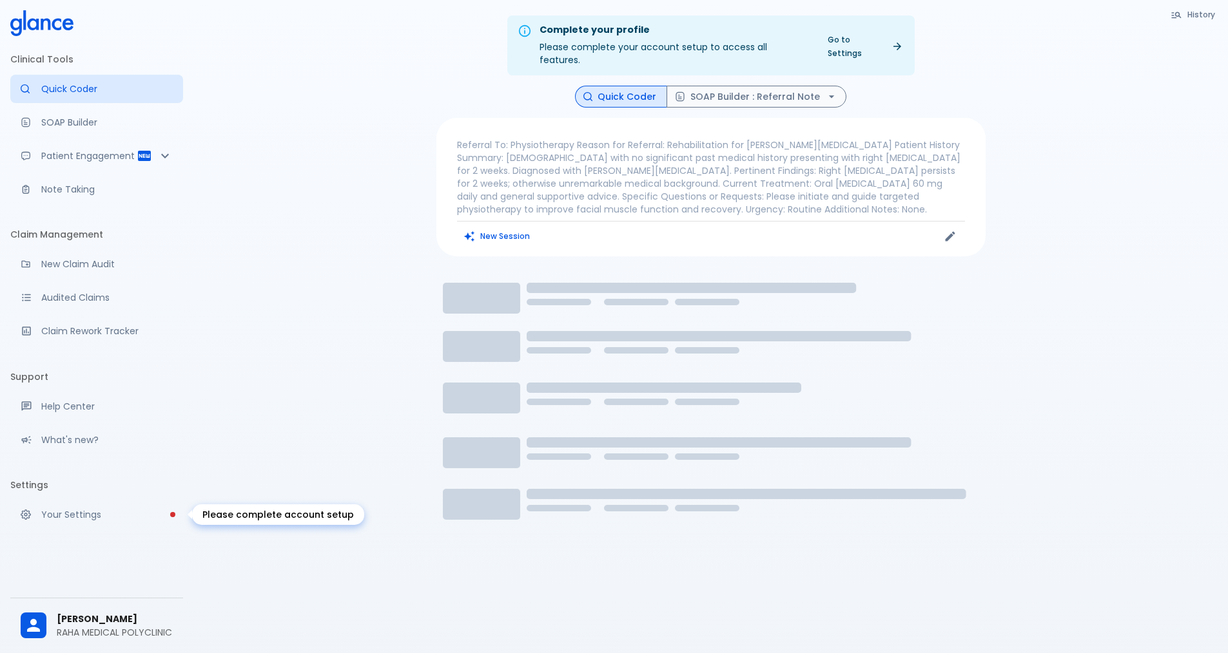
click at [81, 510] on p "Your Settings" at bounding box center [106, 514] width 131 height 13
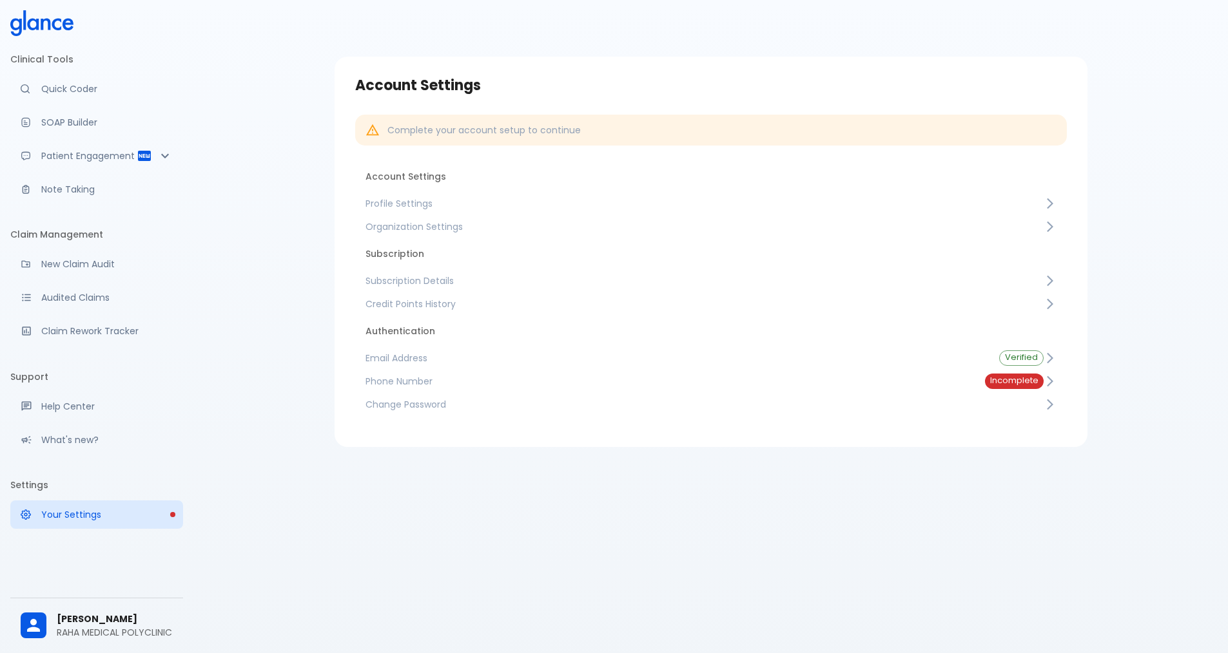
click at [400, 276] on span "Subscription Details" at bounding box center [704, 281] width 678 height 13
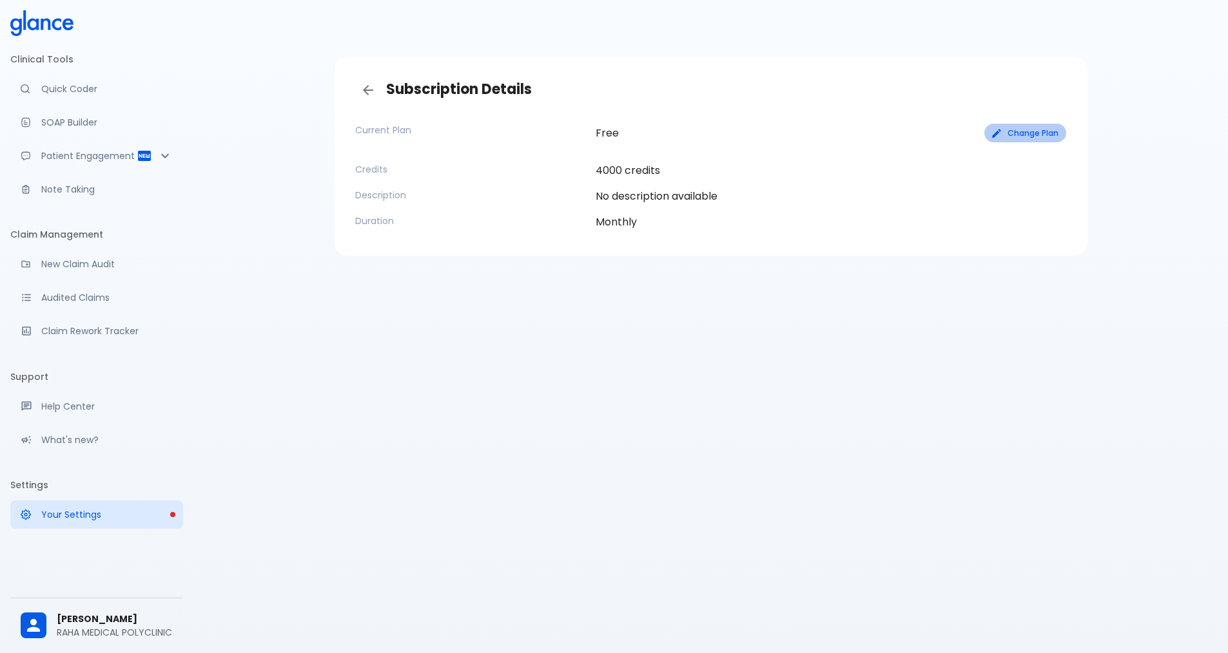
click at [598, 130] on button "Change Plan" at bounding box center [1025, 133] width 82 height 19
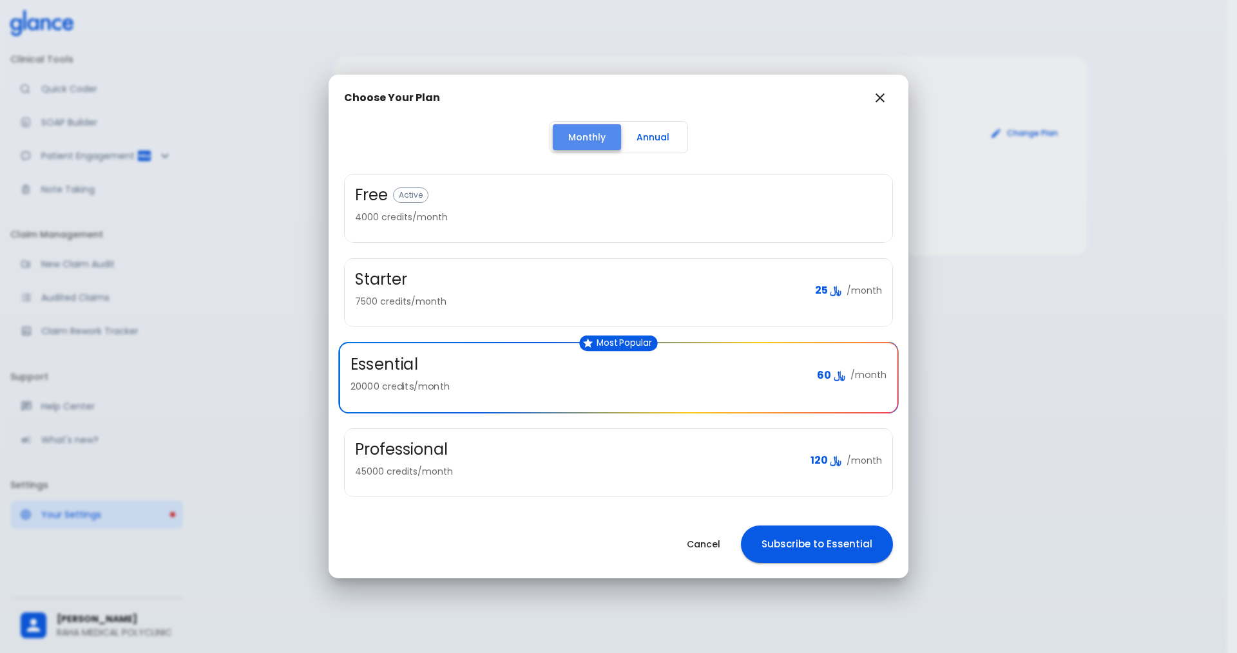
click at [598, 146] on button "Monthly" at bounding box center [587, 137] width 68 height 26
click at [598, 139] on button "Annual" at bounding box center [653, 137] width 64 height 26
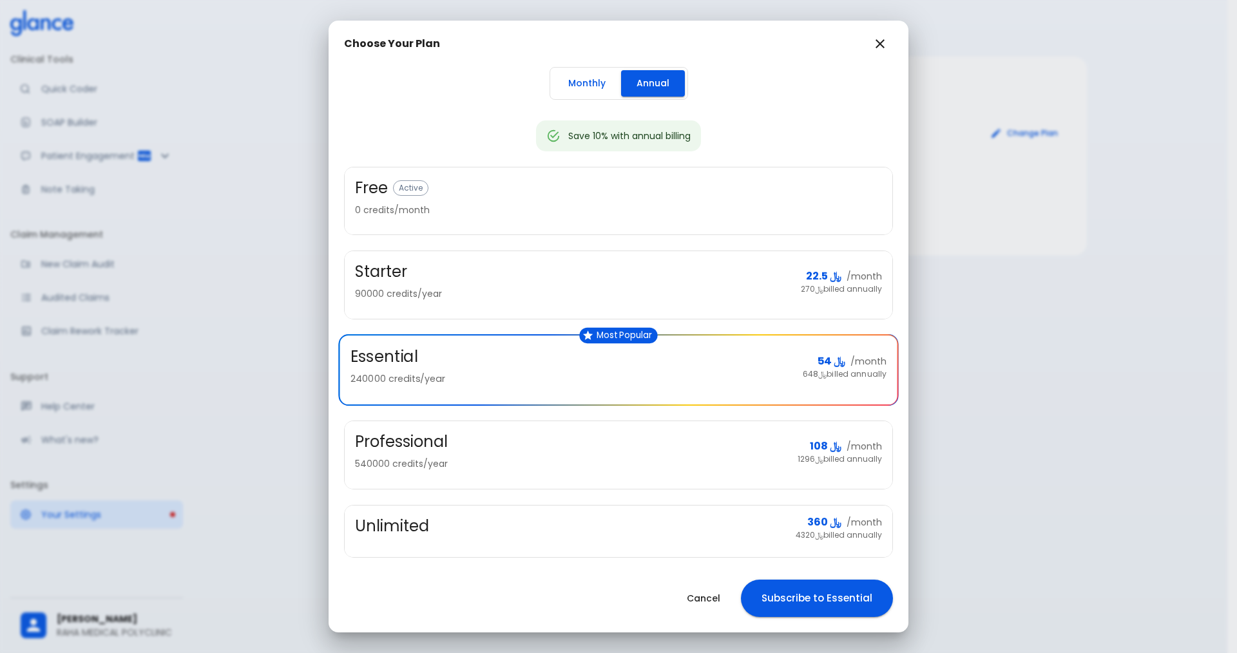
click at [568, 84] on button "Monthly" at bounding box center [587, 83] width 68 height 26
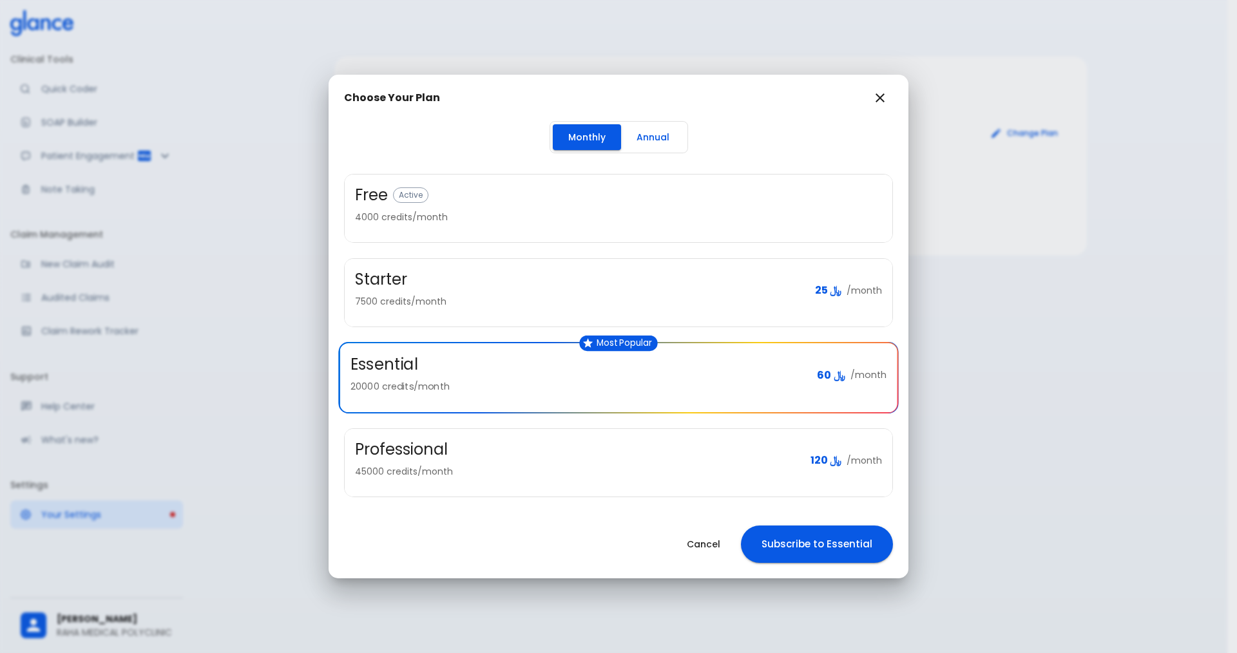
click at [533, 291] on div "Starter 7500 credits/month" at bounding box center [580, 290] width 450 height 42
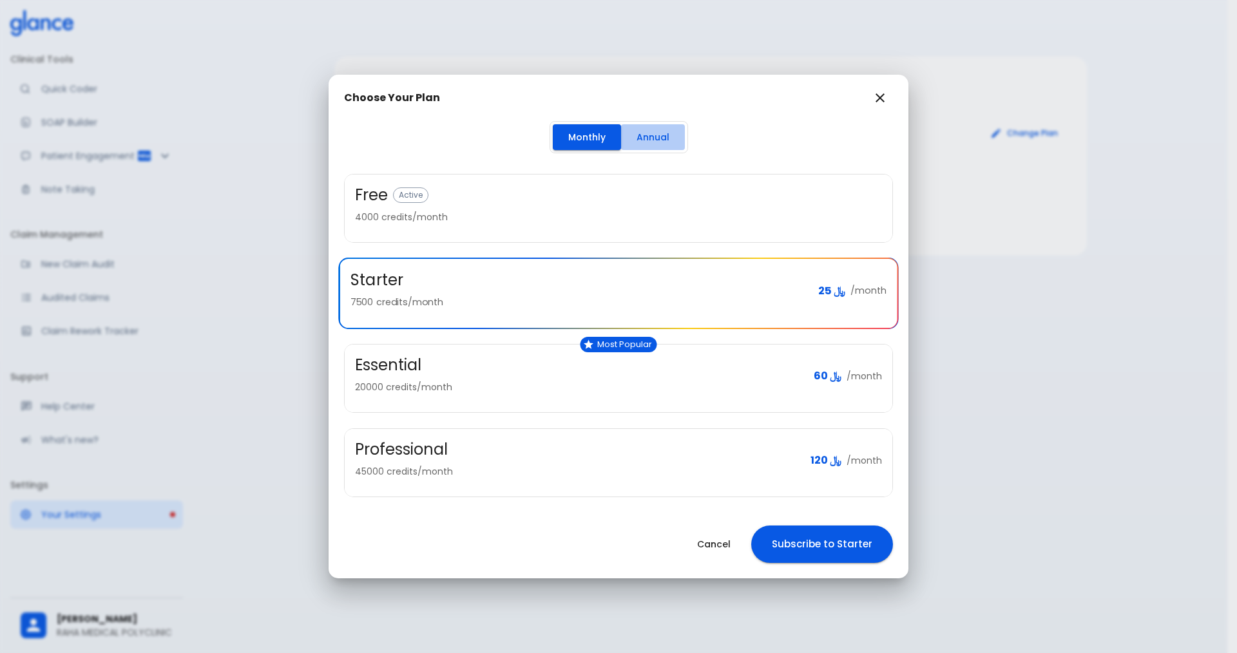
click at [598, 148] on button "Annual" at bounding box center [653, 137] width 64 height 26
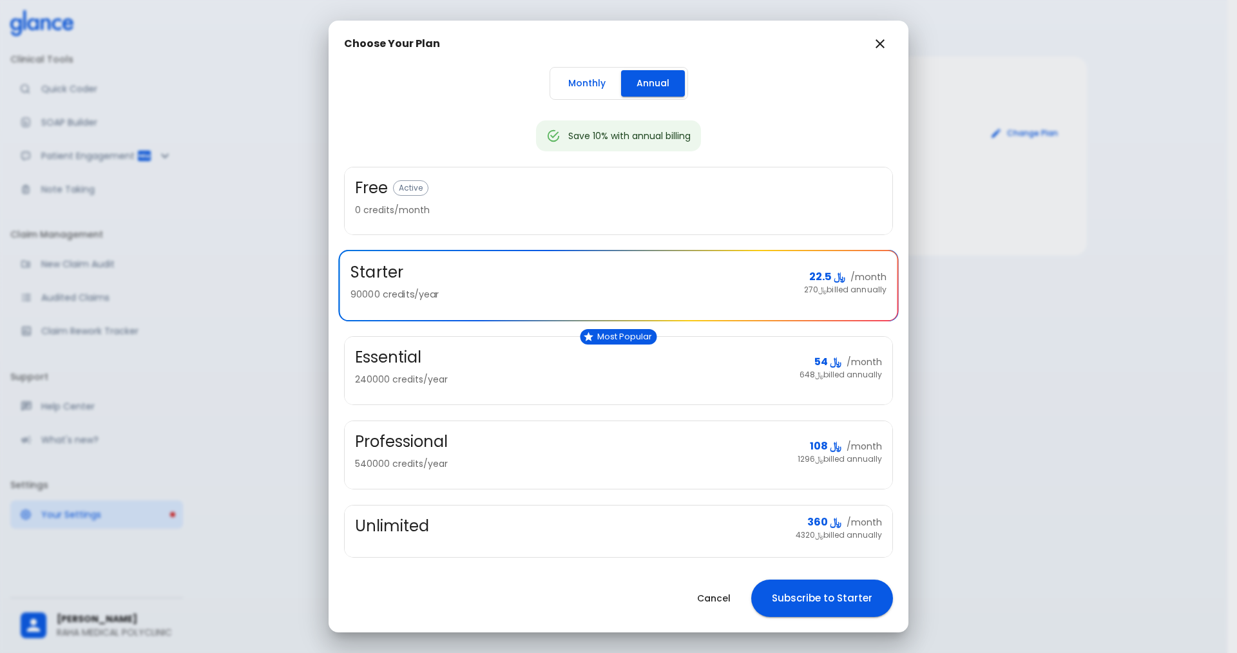
click at [590, 93] on button "Monthly" at bounding box center [587, 83] width 68 height 26
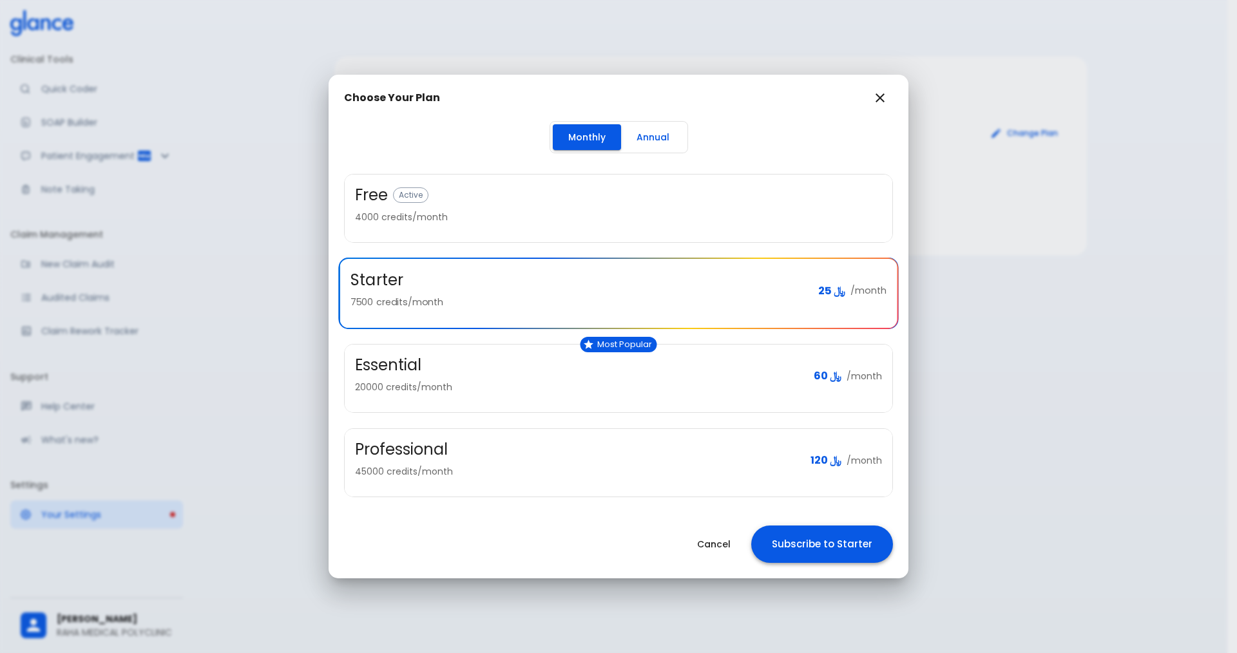
click at [598, 536] on button "Subscribe to Starter" at bounding box center [822, 544] width 142 height 37
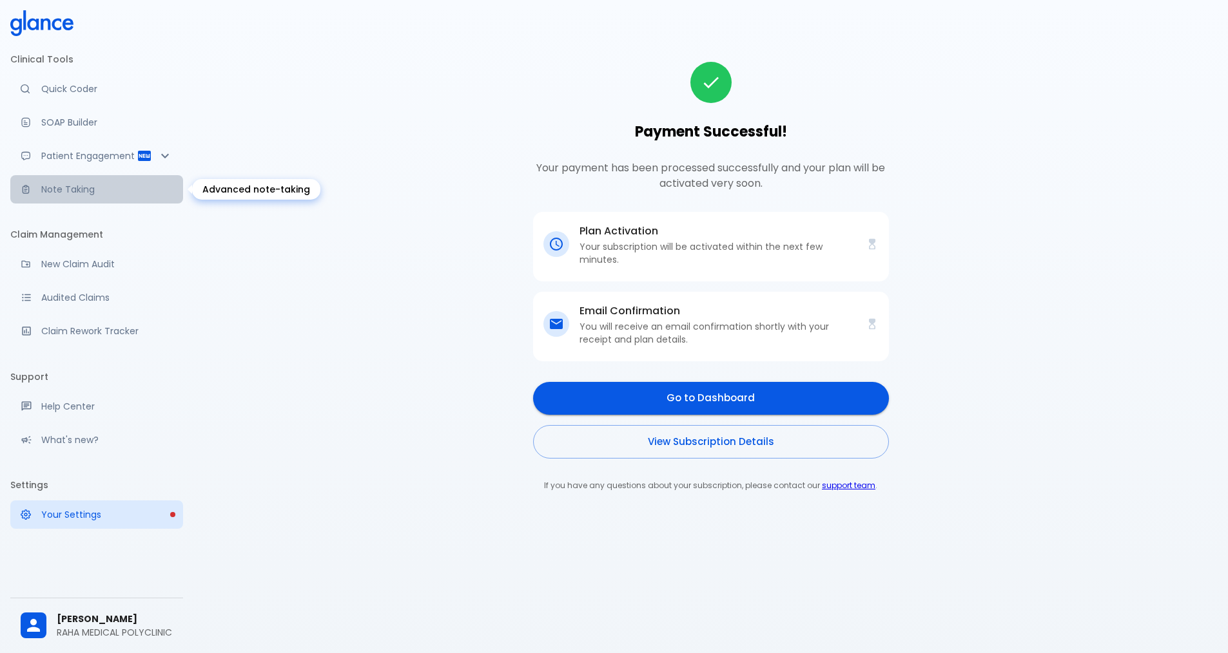
click at [92, 199] on link "Note Taking" at bounding box center [96, 189] width 173 height 28
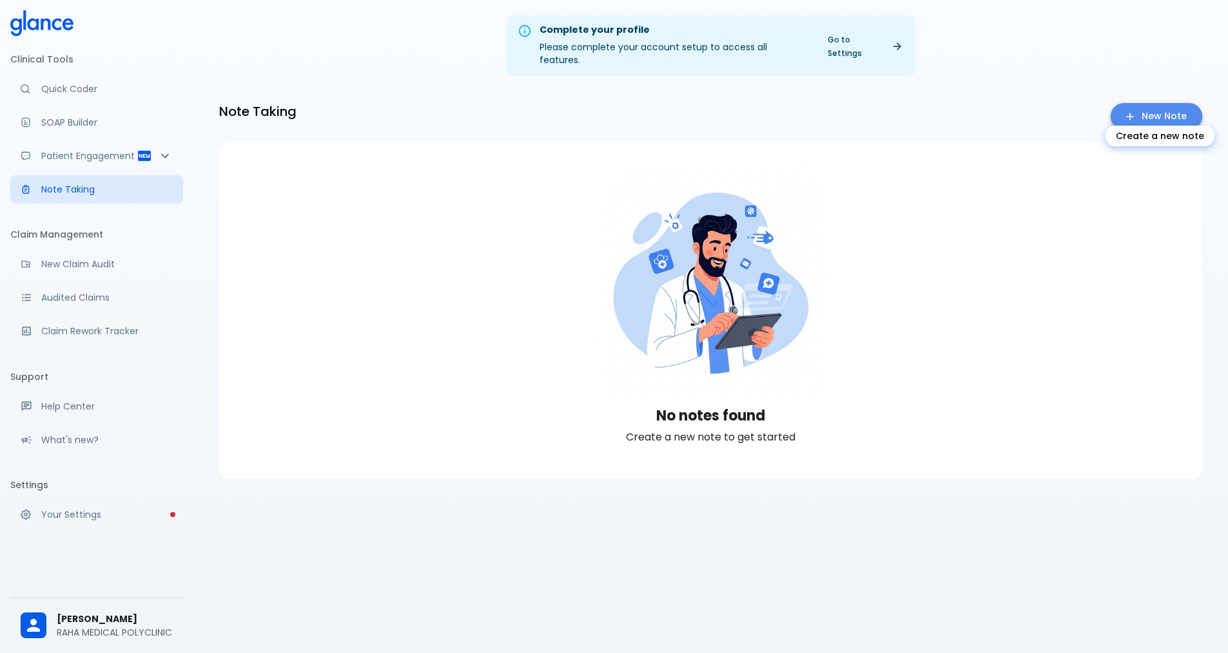
click at [1137, 103] on link "New Note" at bounding box center [1156, 116] width 92 height 26
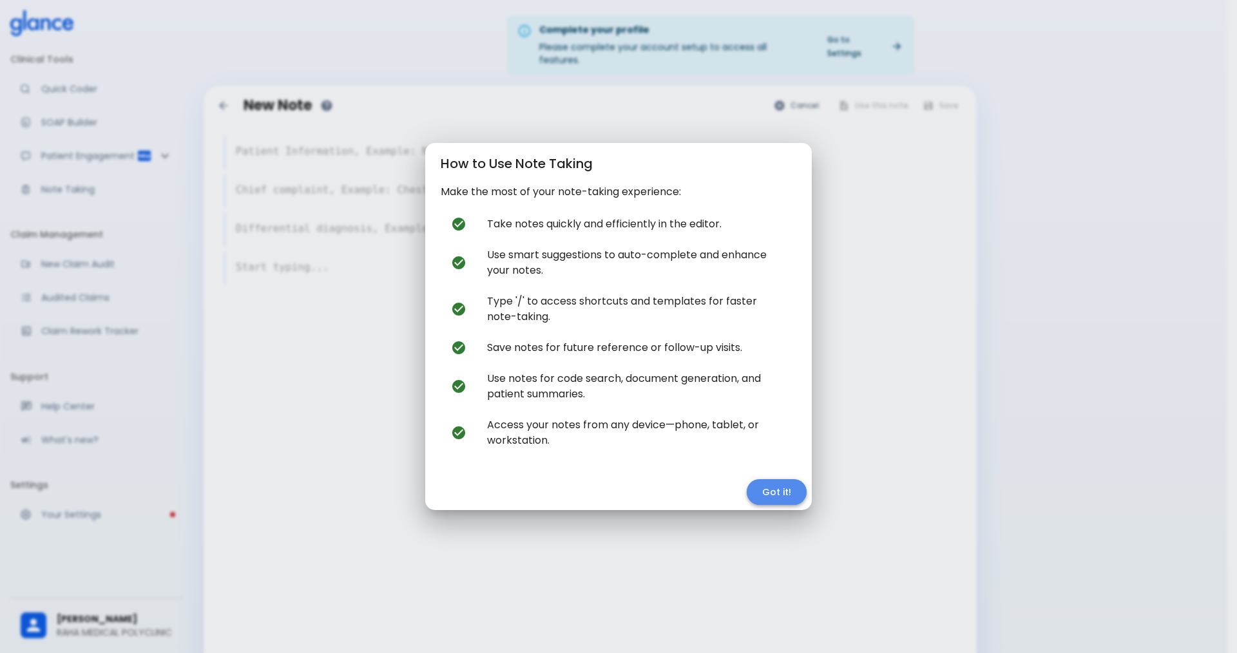
click at [773, 495] on button "Got it!" at bounding box center [777, 492] width 60 height 26
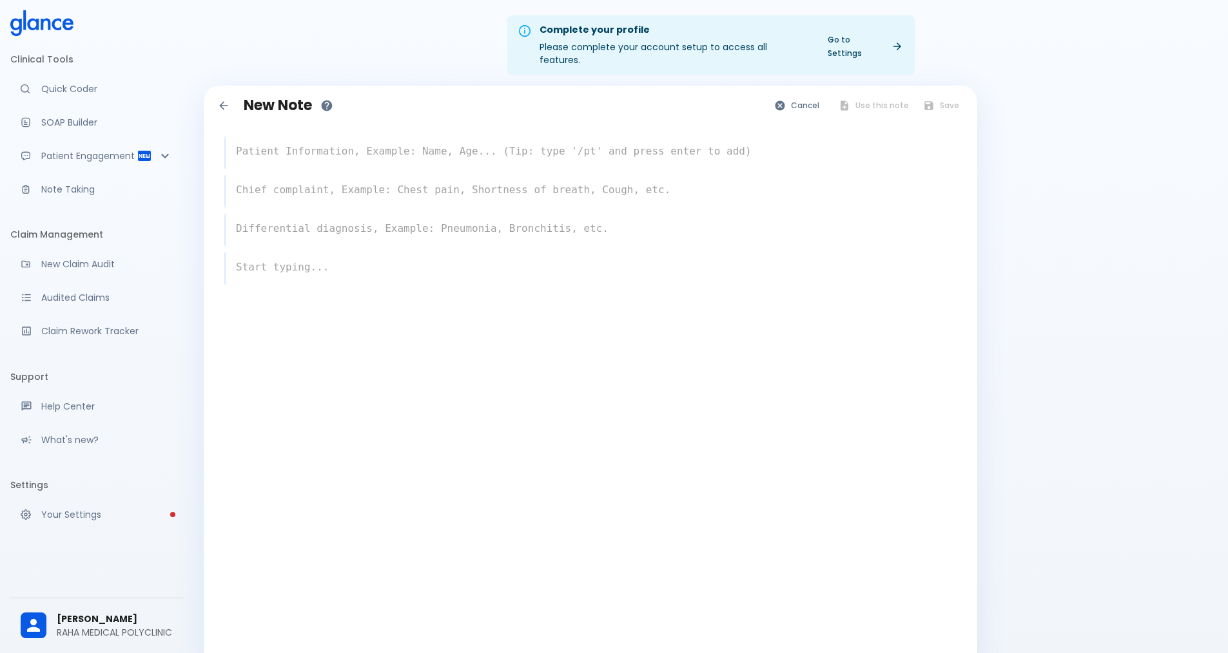
click at [284, 139] on textarea at bounding box center [591, 152] width 731 height 26
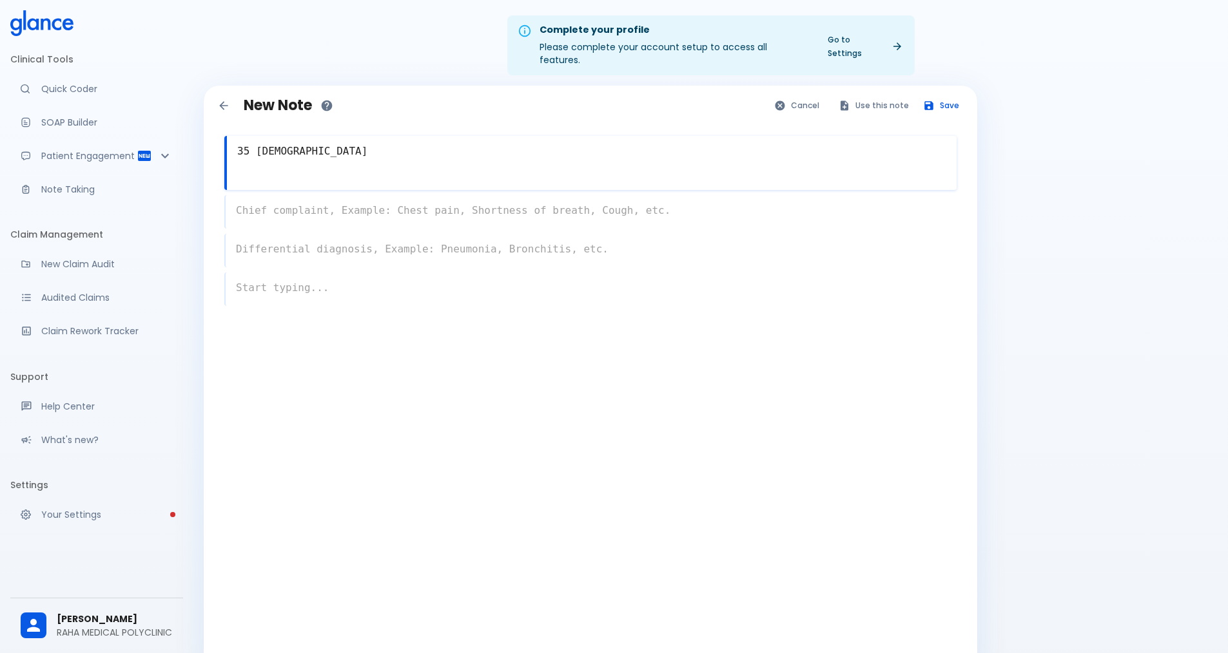
type textarea "35 FEMALE"
click at [267, 190] on div "x" at bounding box center [590, 202] width 732 height 54
click at [299, 207] on div "Chief Complaint: History of Present Illness: Past Medical History: Medications …" at bounding box center [594, 214] width 726 height 23
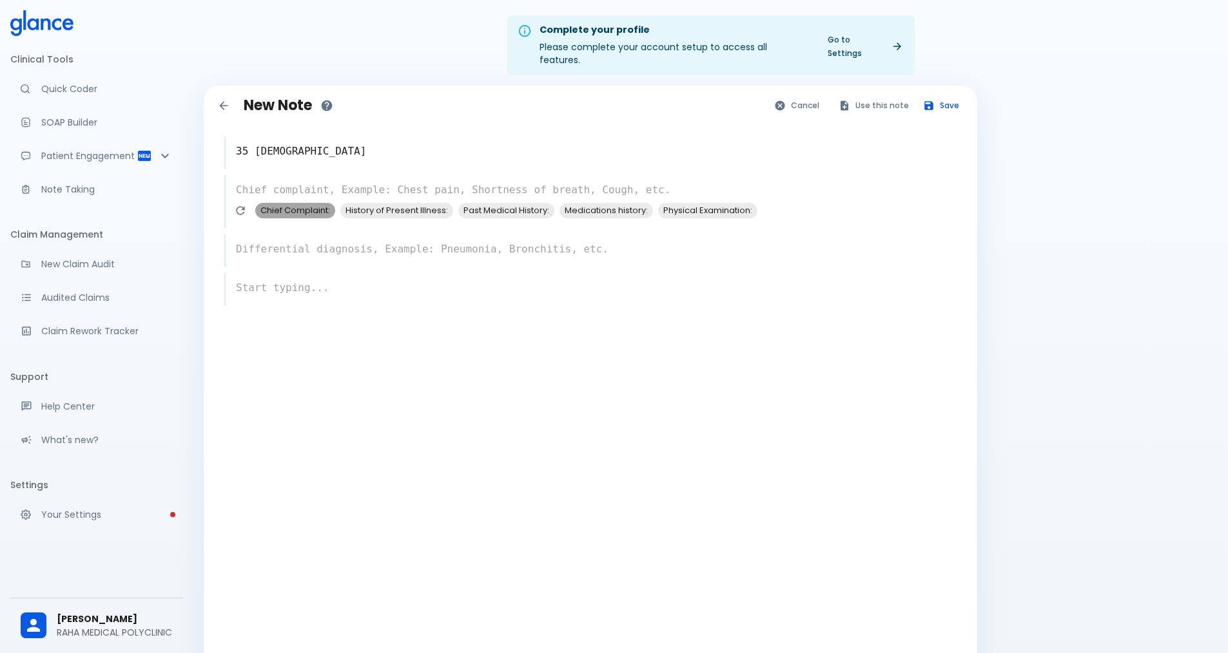
click at [298, 203] on span "Chief Complaint:" at bounding box center [295, 210] width 80 height 15
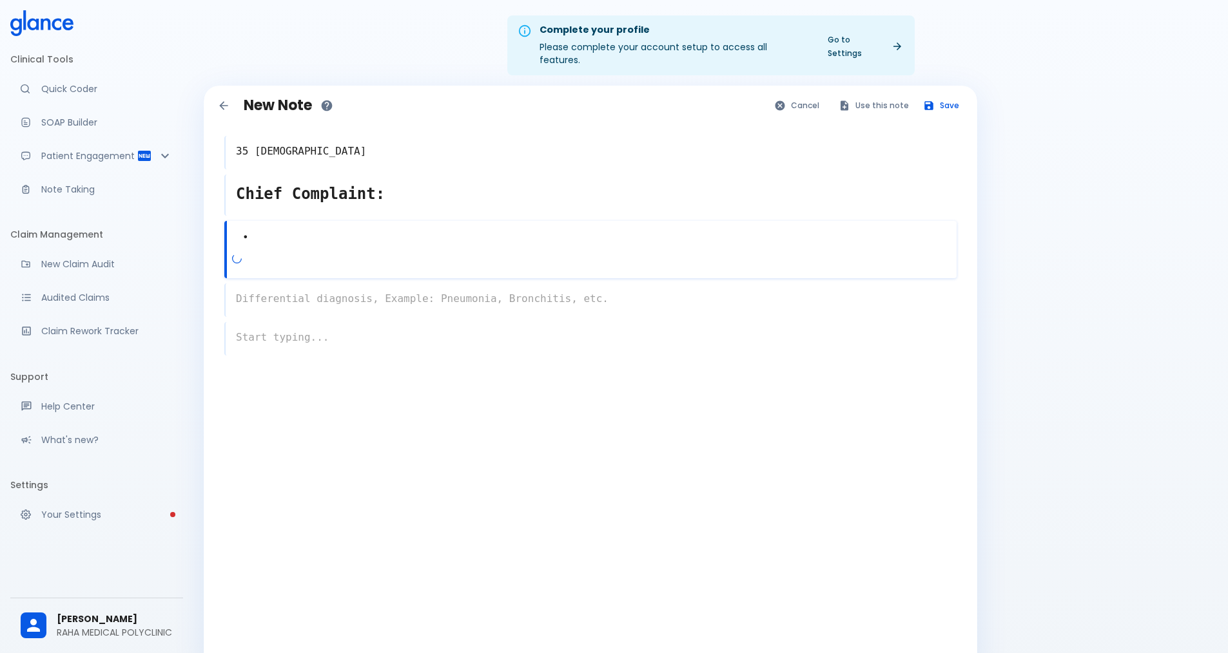
type textarea "•"
type textarea "ABDOMINAL PAIN"
click at [383, 189] on textarea "Chief Complaint:" at bounding box center [591, 194] width 731 height 34
type textarea "Chief Complaint:"
click at [376, 242] on div "ABDOMINAL PAIN x" at bounding box center [590, 260] width 732 height 37
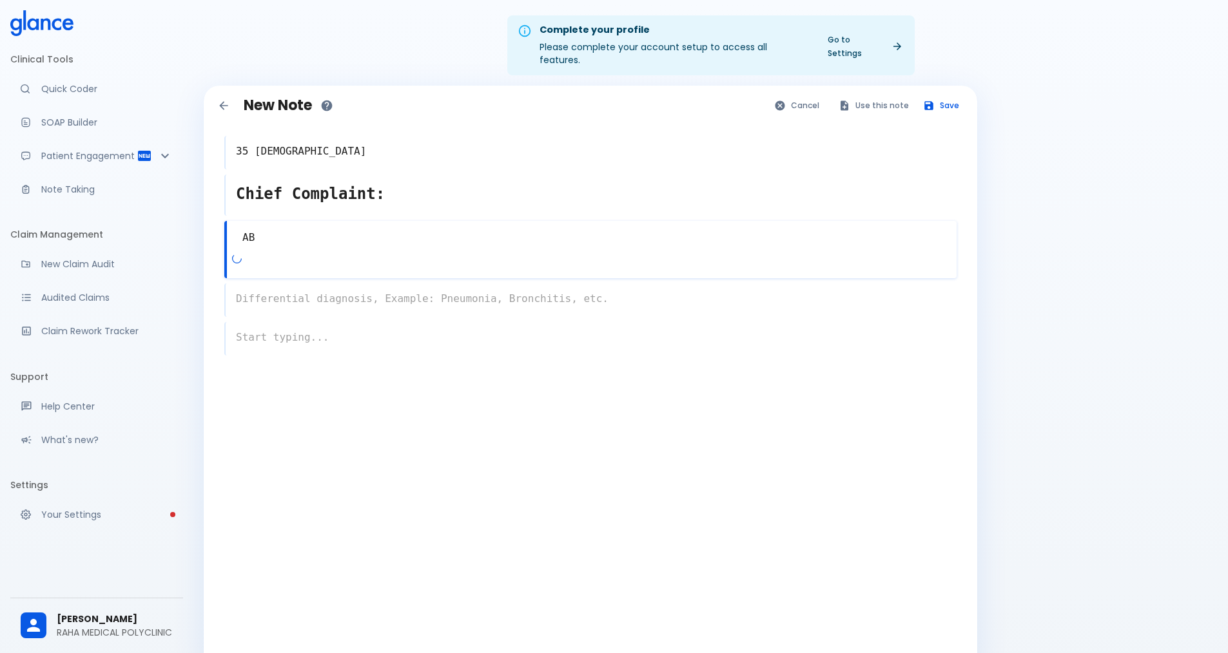
type textarea "A"
type textarea "C"
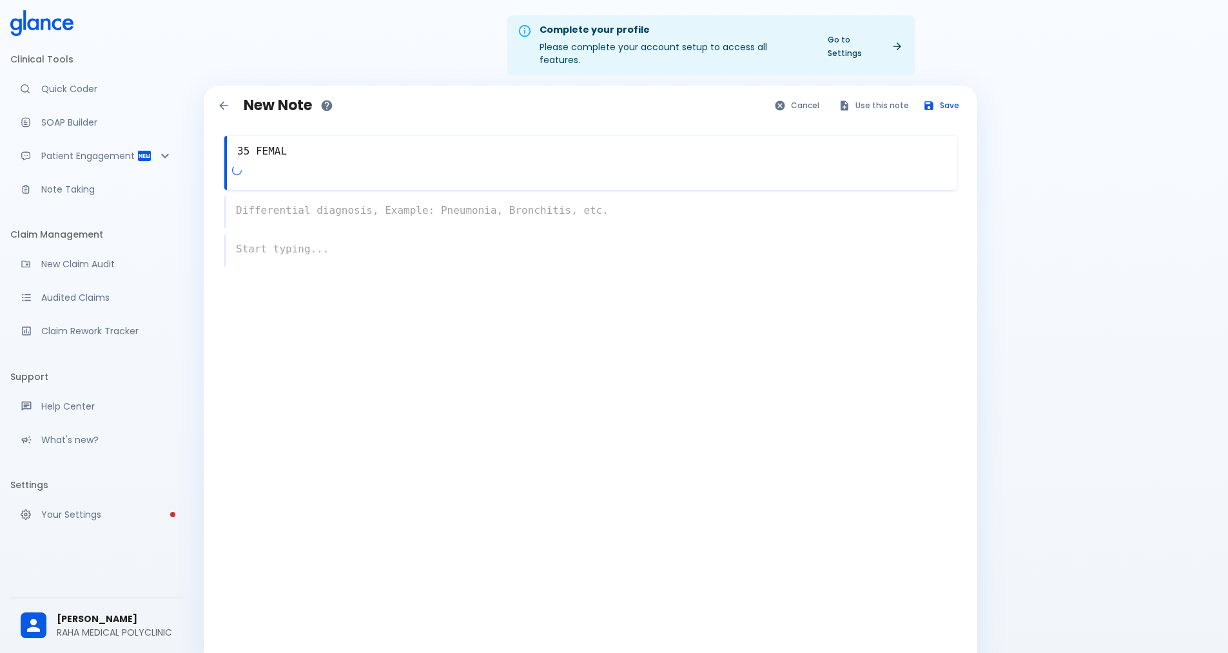
type textarea "35 FEMALE"
click at [313, 179] on div "35 FEMALE x x x" at bounding box center [590, 232] width 753 height 235
click at [311, 195] on div "x" at bounding box center [590, 202] width 732 height 54
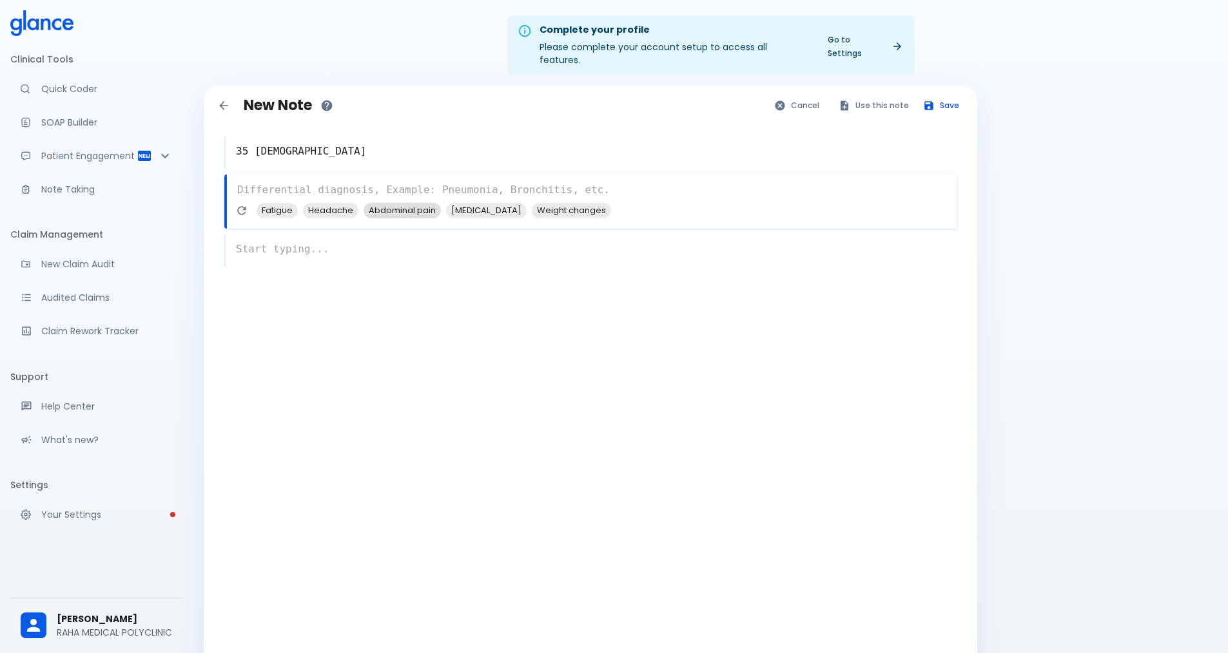
click at [400, 203] on span "Abdominal pain" at bounding box center [401, 210] width 77 height 15
click at [313, 203] on span "Headache" at bounding box center [330, 210] width 55 height 15
click at [282, 203] on span "Fatigue" at bounding box center [276, 210] width 41 height 15
type textarea "Abdominal pain, Headache, Fatigue"
click at [267, 234] on div "x" at bounding box center [590, 251] width 732 height 34
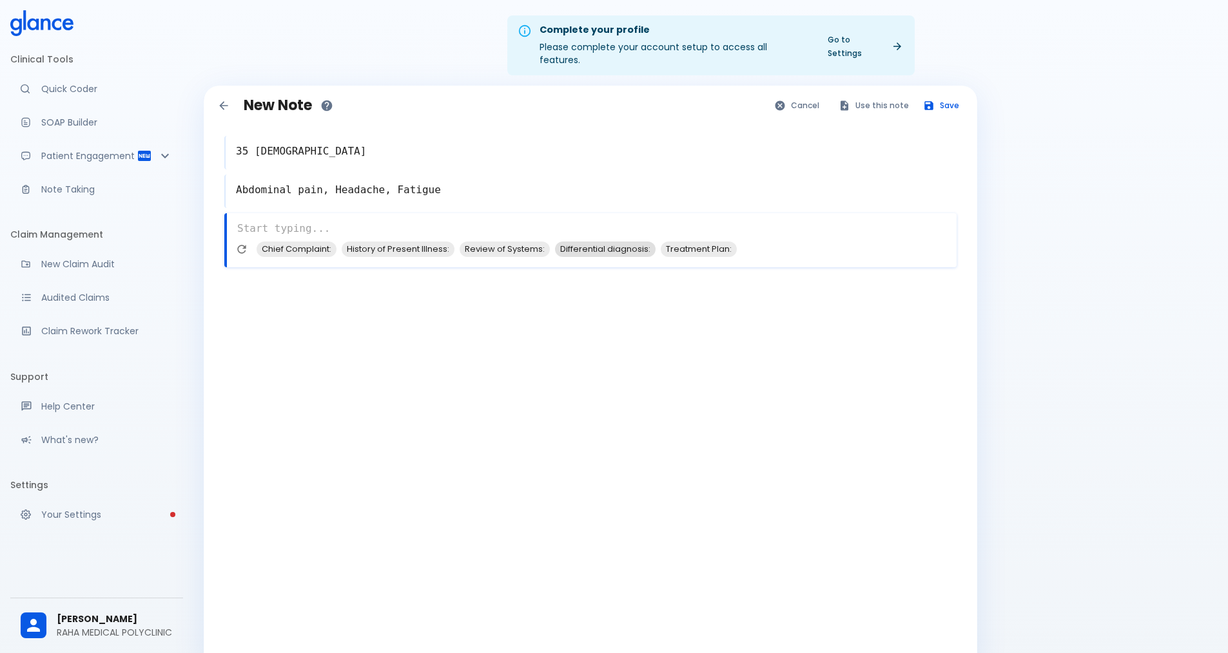
click at [576, 242] on span "Differential diagnosis:" at bounding box center [605, 249] width 101 height 15
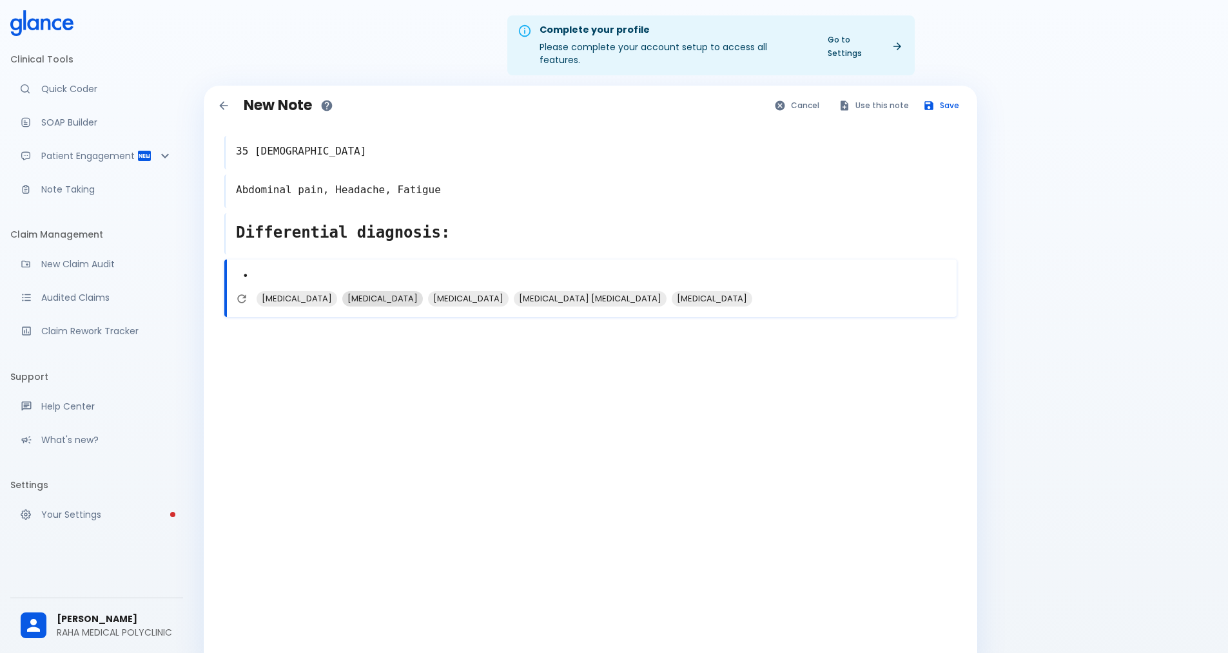
click at [407, 291] on span "Gastroenteritis" at bounding box center [382, 298] width 81 height 15
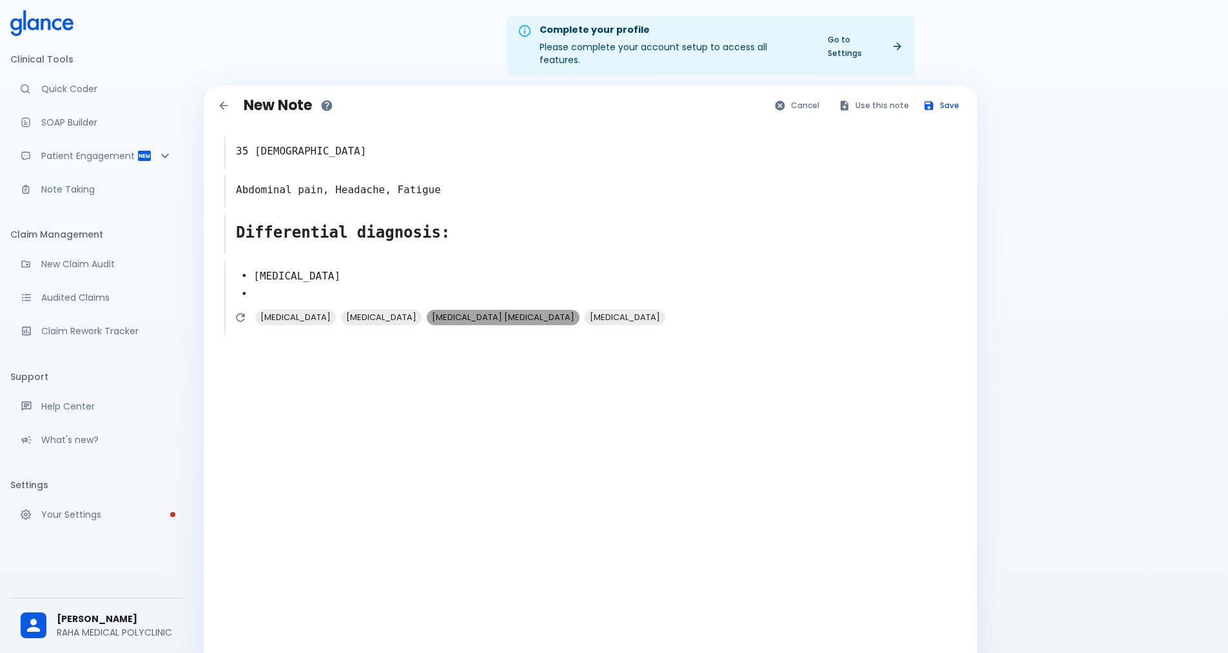
click at [540, 310] on span "Iron deficiency anemia" at bounding box center [503, 317] width 153 height 15
type textarea "• Gastroenteritis • Iron deficiency anemia •"
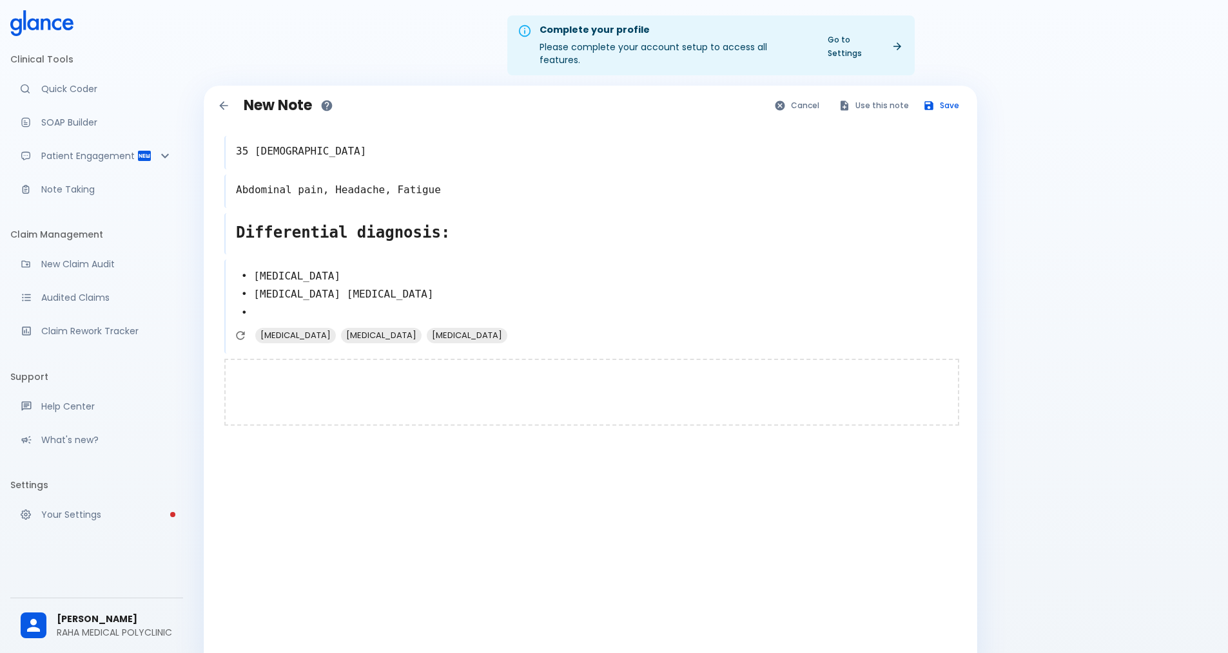
click at [294, 365] on div at bounding box center [591, 392] width 735 height 67
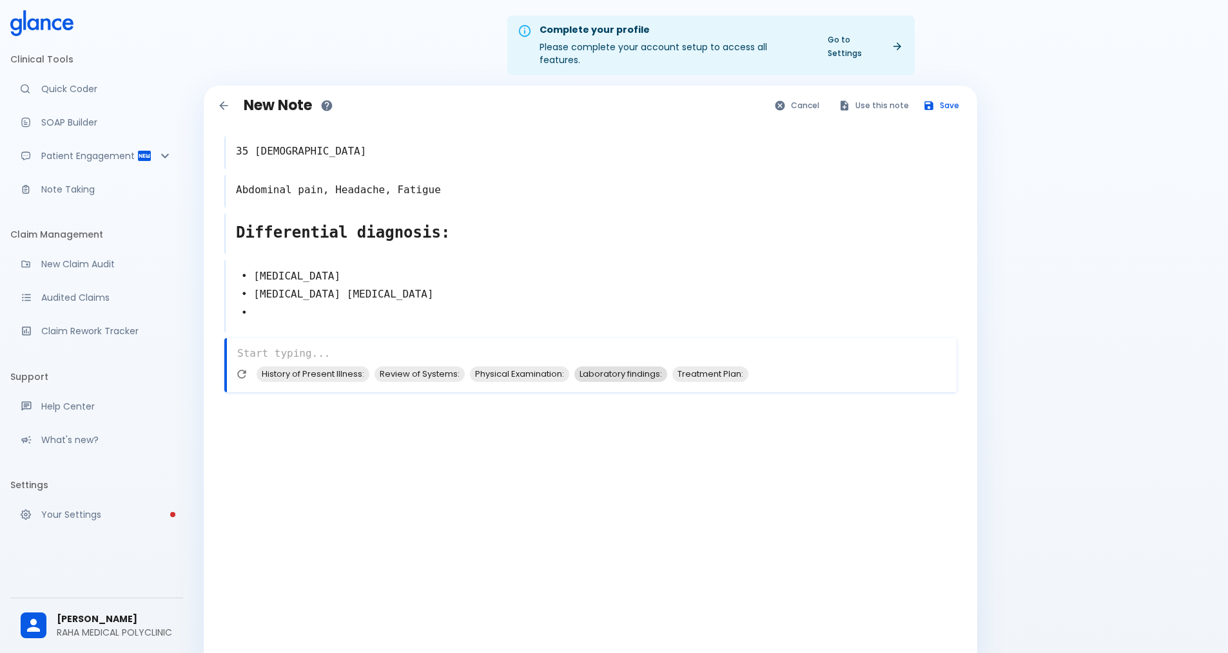
click at [605, 367] on span "Laboratory findings:" at bounding box center [620, 374] width 93 height 15
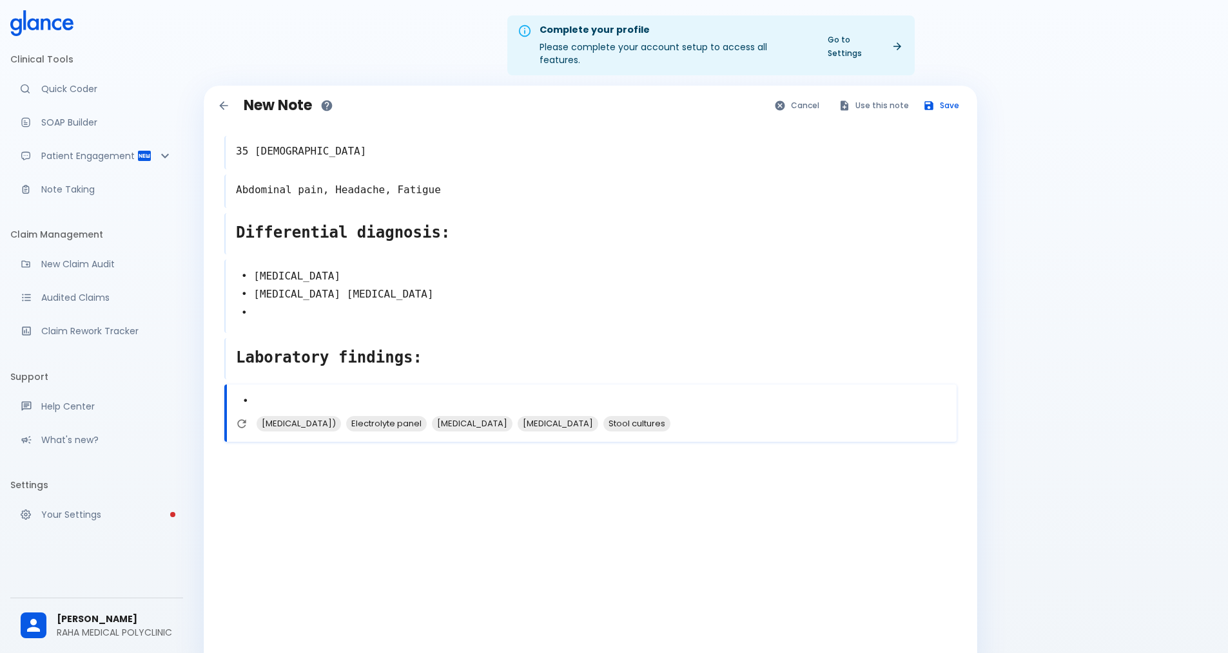
click at [353, 402] on textarea "•" at bounding box center [592, 401] width 730 height 29
click at [341, 416] on span "Complete blood count (CBC)" at bounding box center [298, 423] width 84 height 15
type textarea "• Complete blood count (CBC) •"
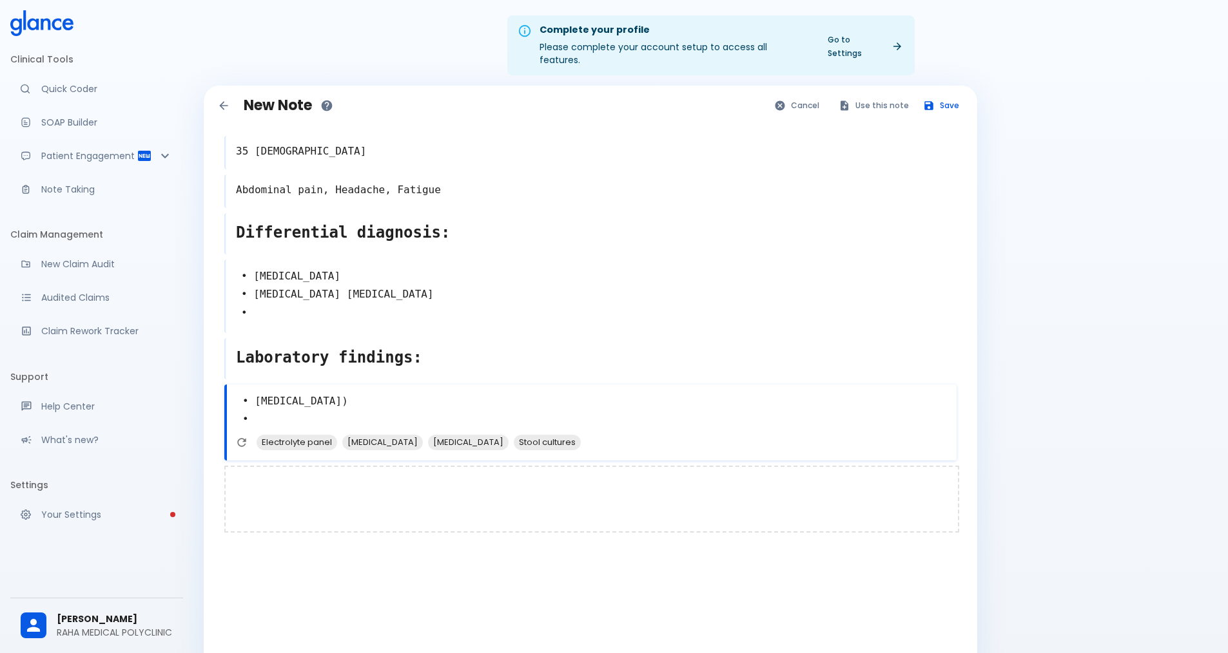
click at [316, 476] on div at bounding box center [591, 499] width 735 height 67
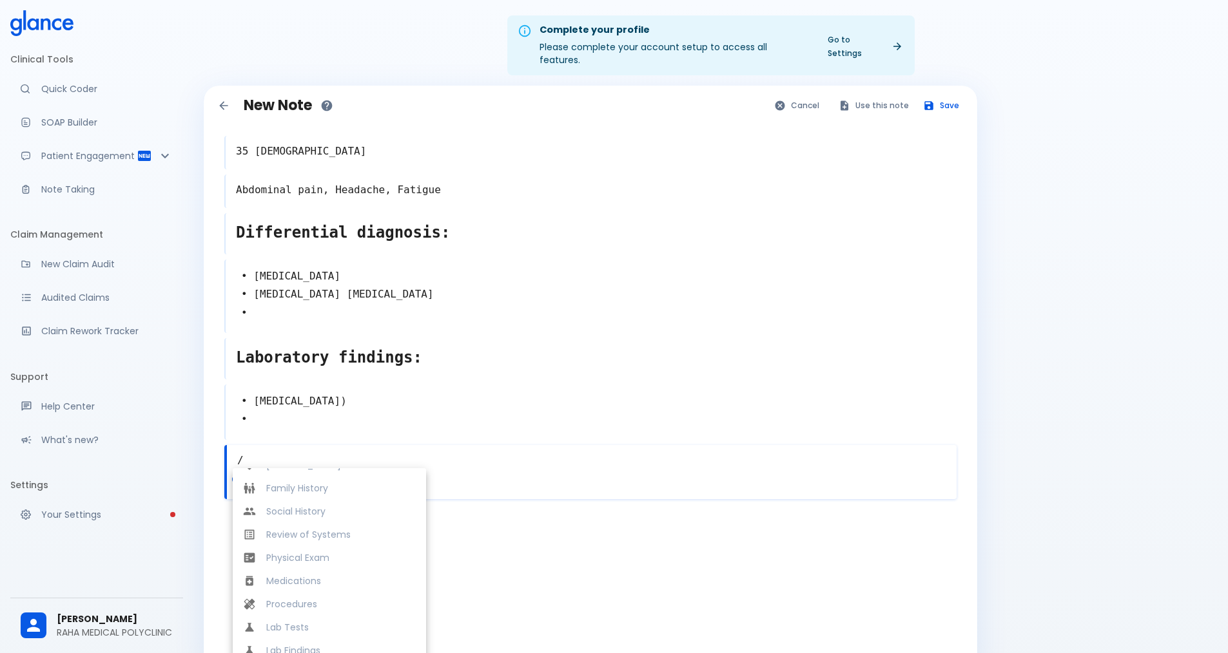
scroll to position [271, 0]
click at [300, 569] on li "Medications" at bounding box center [329, 580] width 193 height 23
type textarea "Medications"
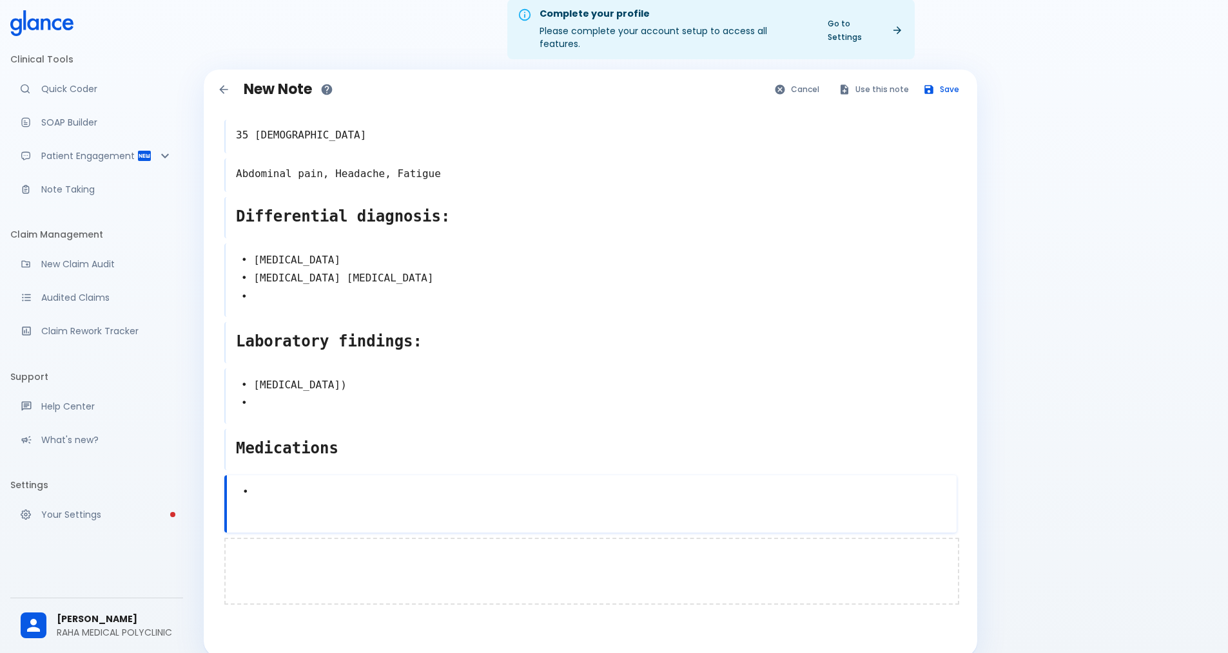
scroll to position [31, 0]
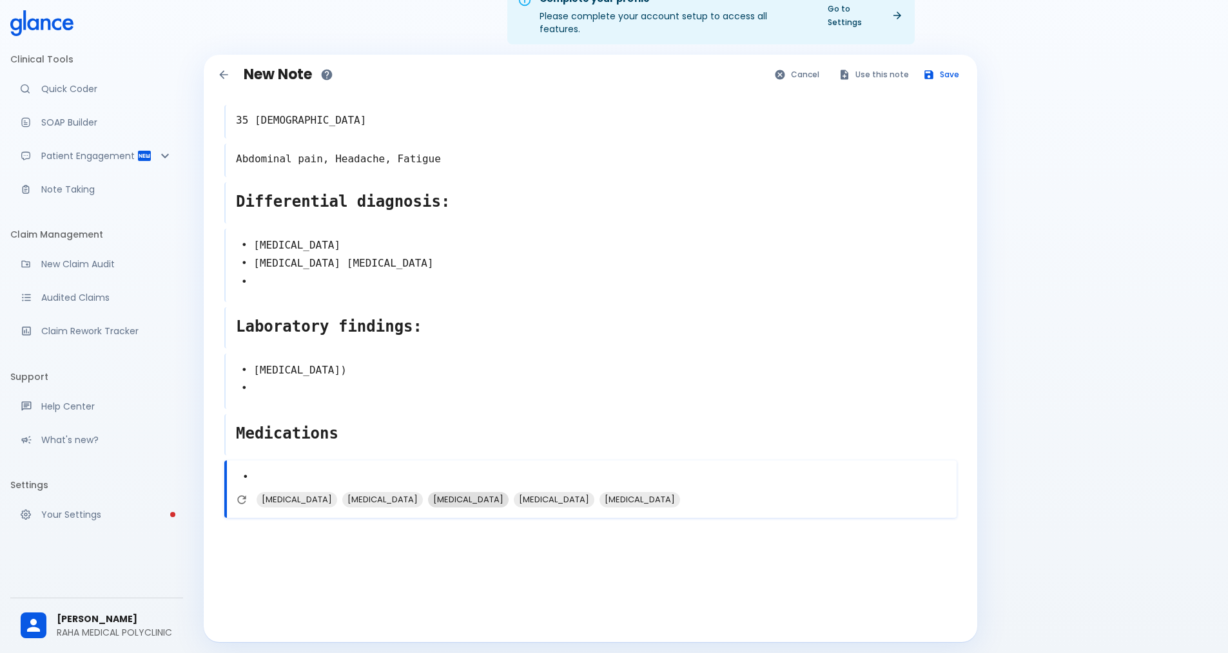
click at [428, 492] on span "Omeprazole" at bounding box center [468, 499] width 81 height 15
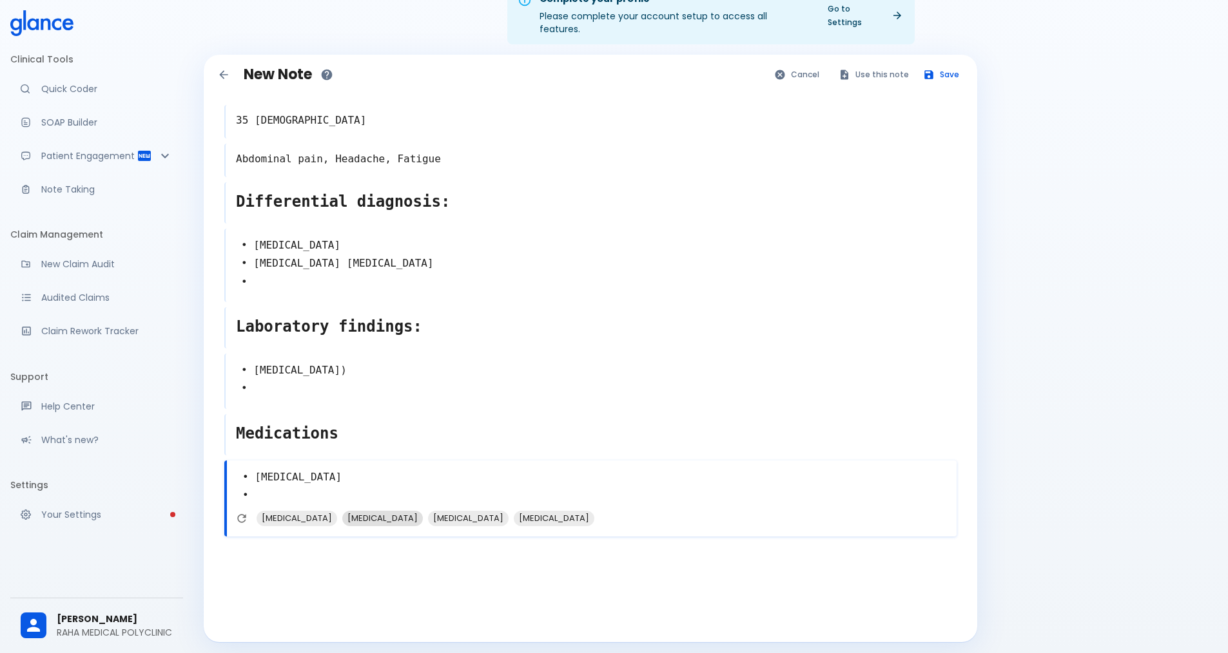
click at [352, 511] on span "Ibuprofen" at bounding box center [382, 518] width 81 height 15
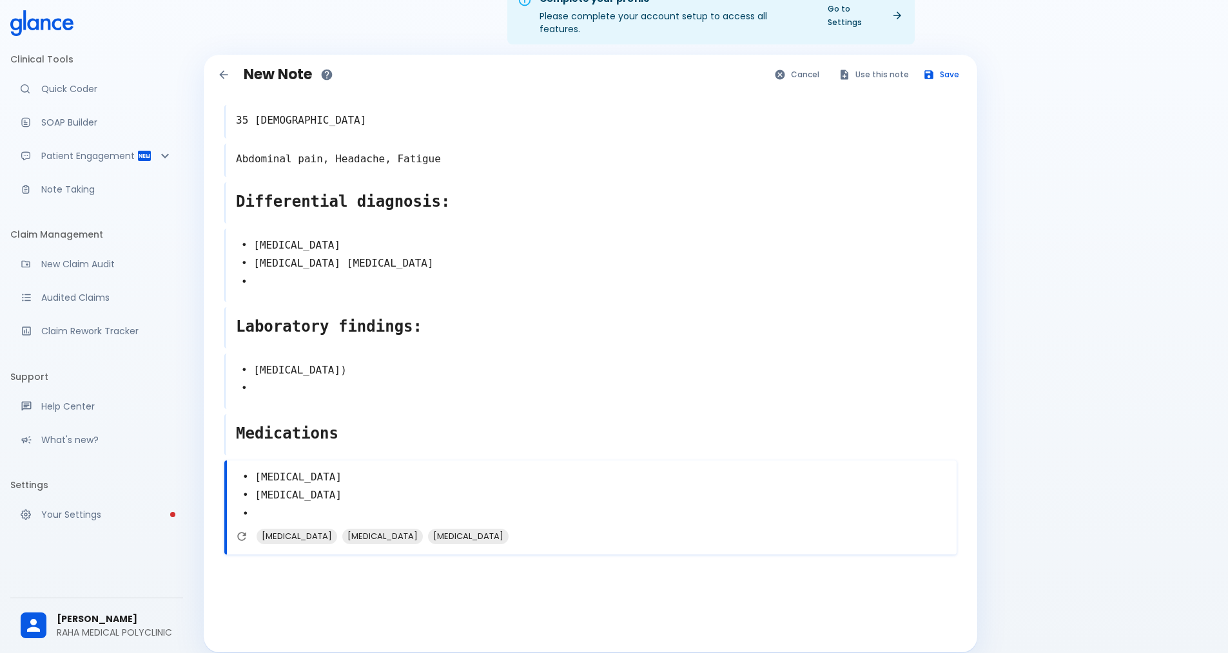
click at [309, 487] on textarea "• Omeprazole • Ibuprofen •" at bounding box center [592, 496] width 730 height 66
click at [324, 529] on span "Acetaminophen" at bounding box center [295, 536] width 81 height 15
click at [318, 529] on span "Diclofenac DOSE:" at bounding box center [309, 536] width 107 height 15
click at [411, 468] on textarea "• Omeprazole • •" at bounding box center [592, 496] width 730 height 66
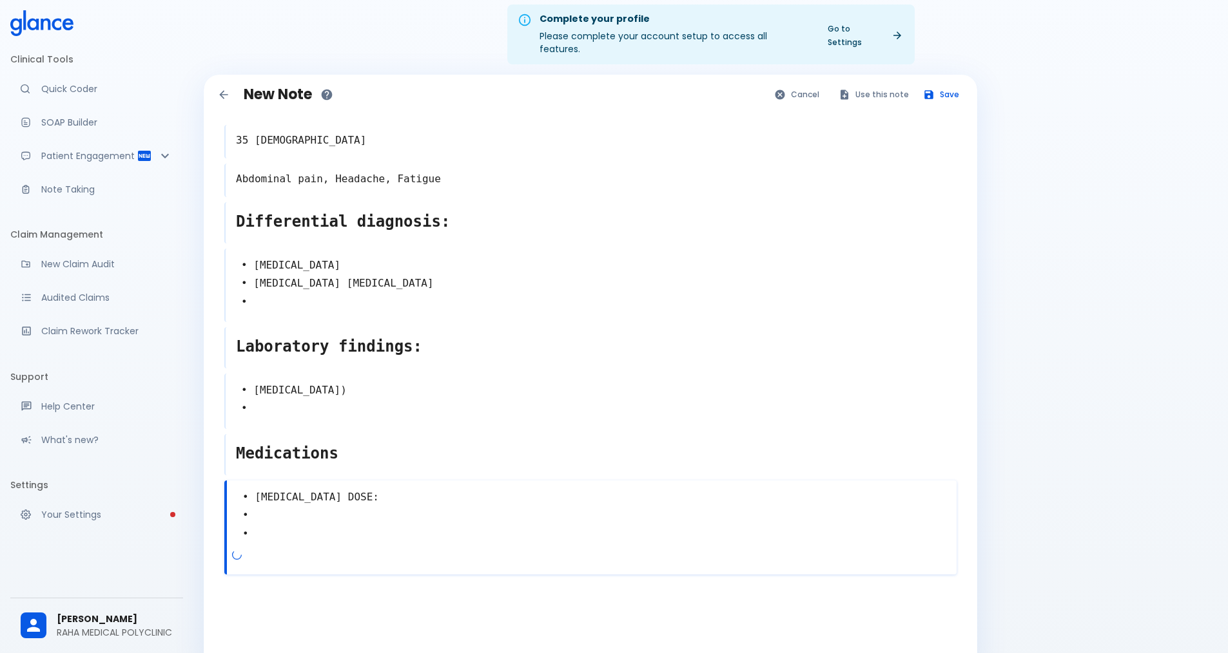
scroll to position [0, 0]
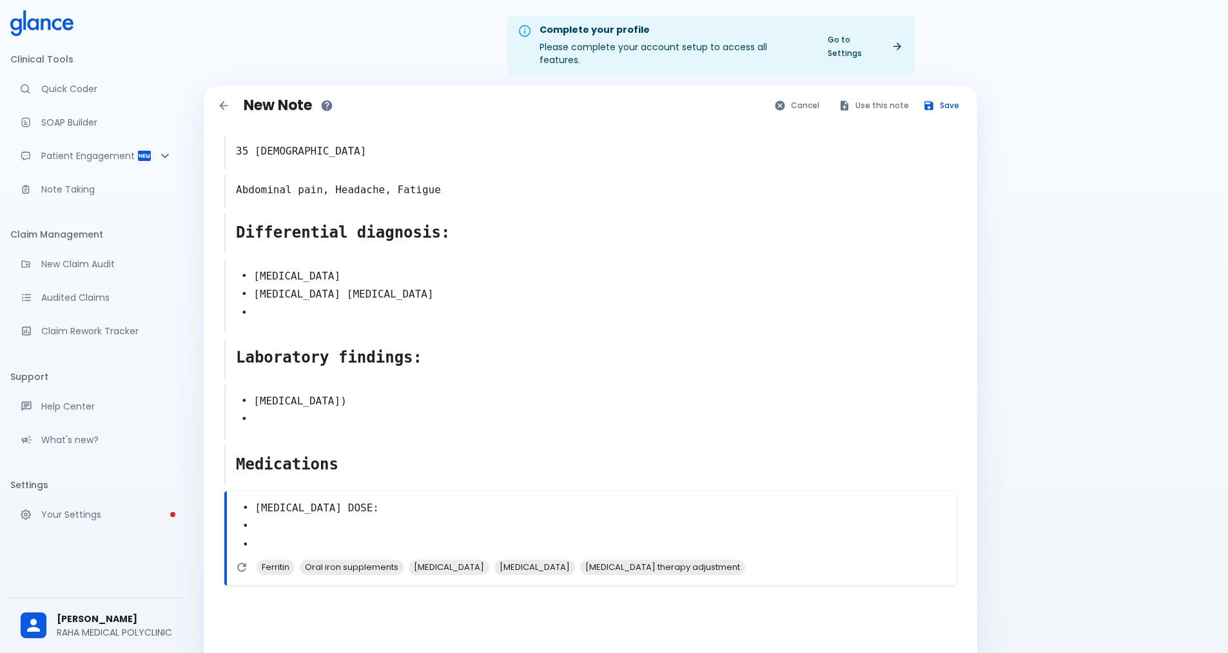
type textarea "• Omeprazole DOSE: • •"
click at [925, 99] on button "Save" at bounding box center [941, 105] width 50 height 19
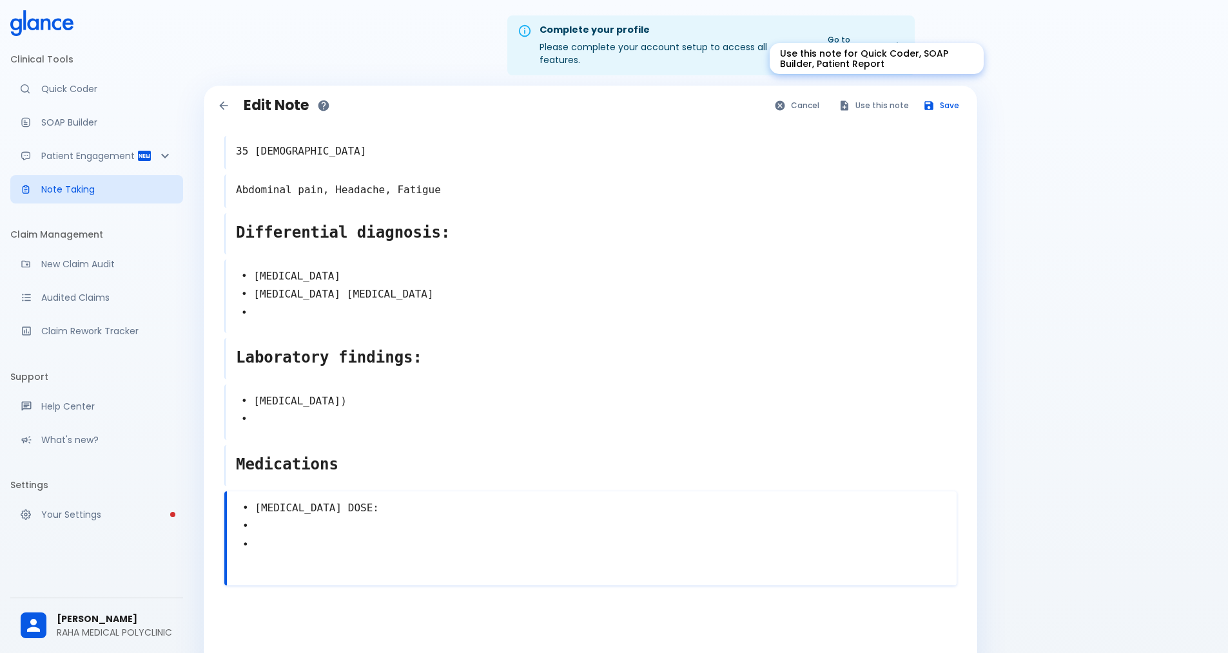
click at [858, 96] on button "Use this note" at bounding box center [874, 105] width 84 height 19
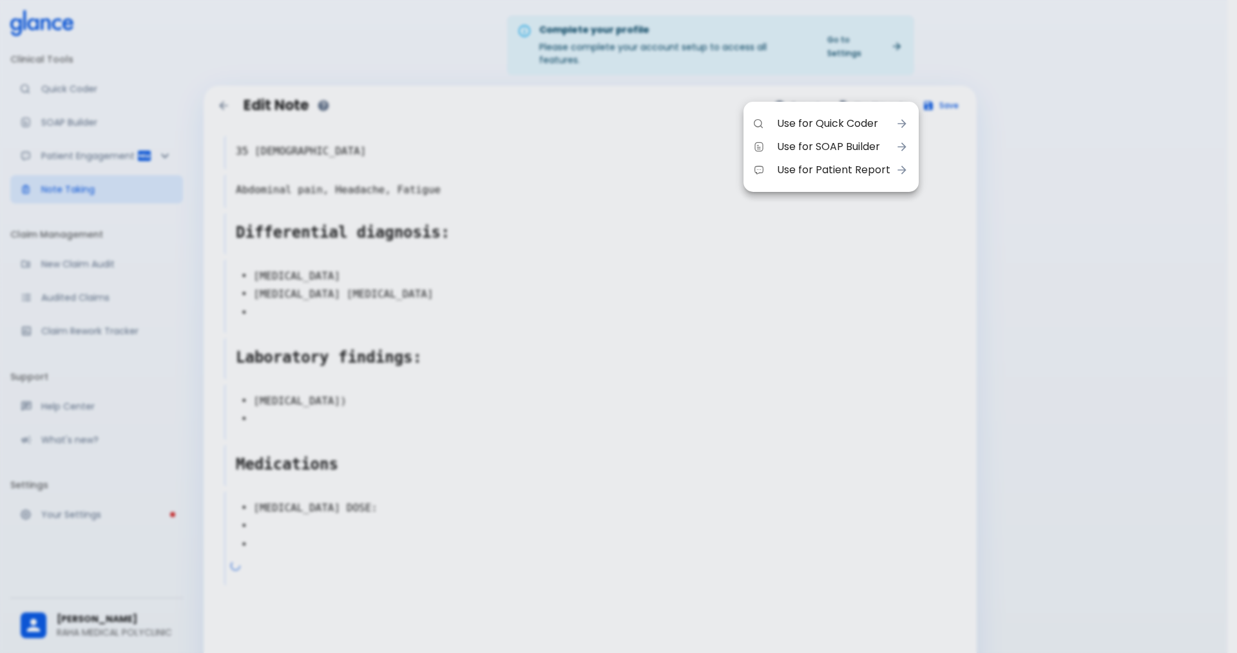
click at [840, 119] on span "Use for Quick Coder" at bounding box center [833, 123] width 113 height 15
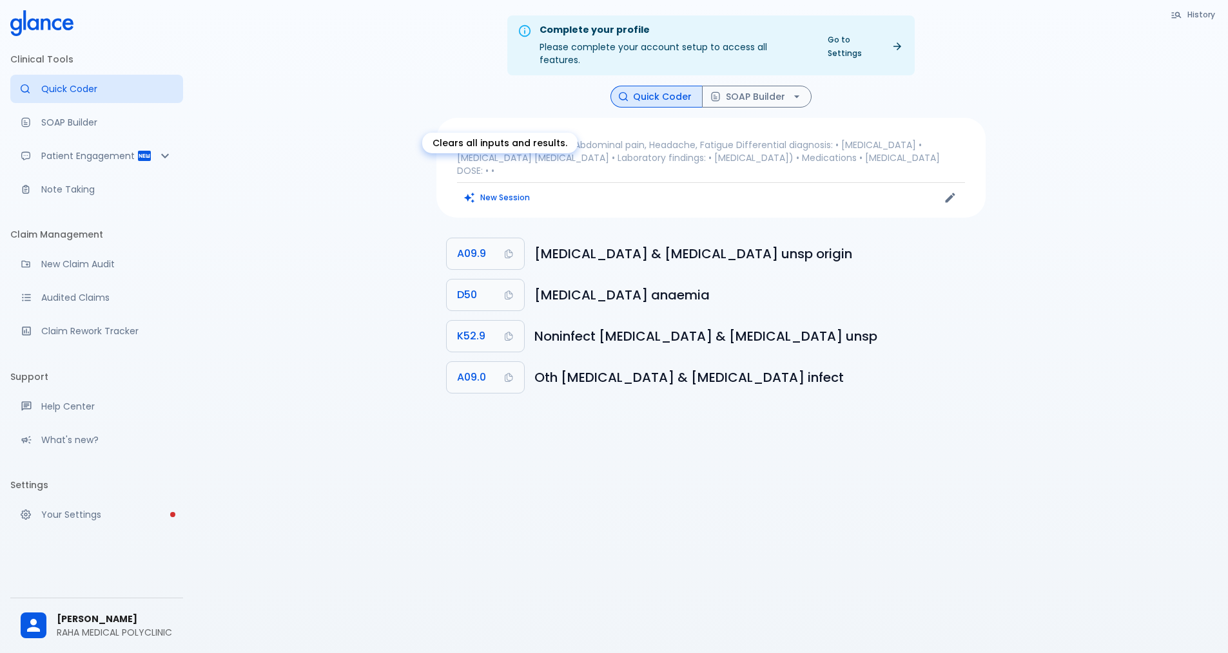
click at [496, 188] on button "New Session" at bounding box center [497, 197] width 81 height 19
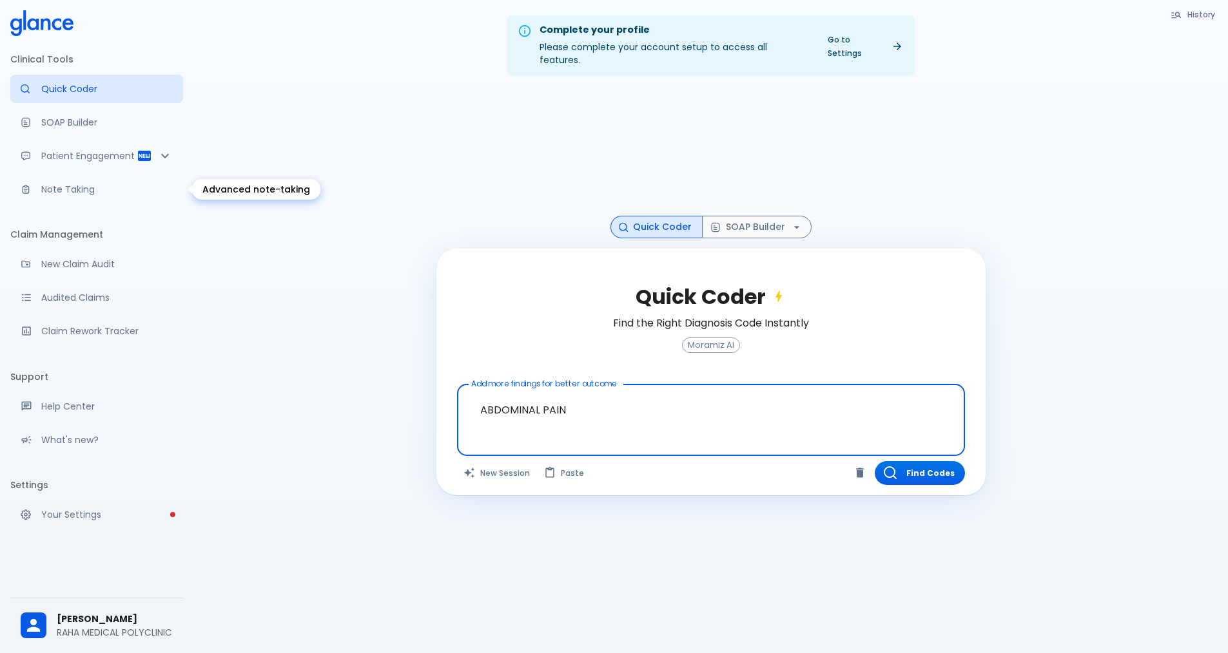
type textarea "ABDOMINAL PAIN"
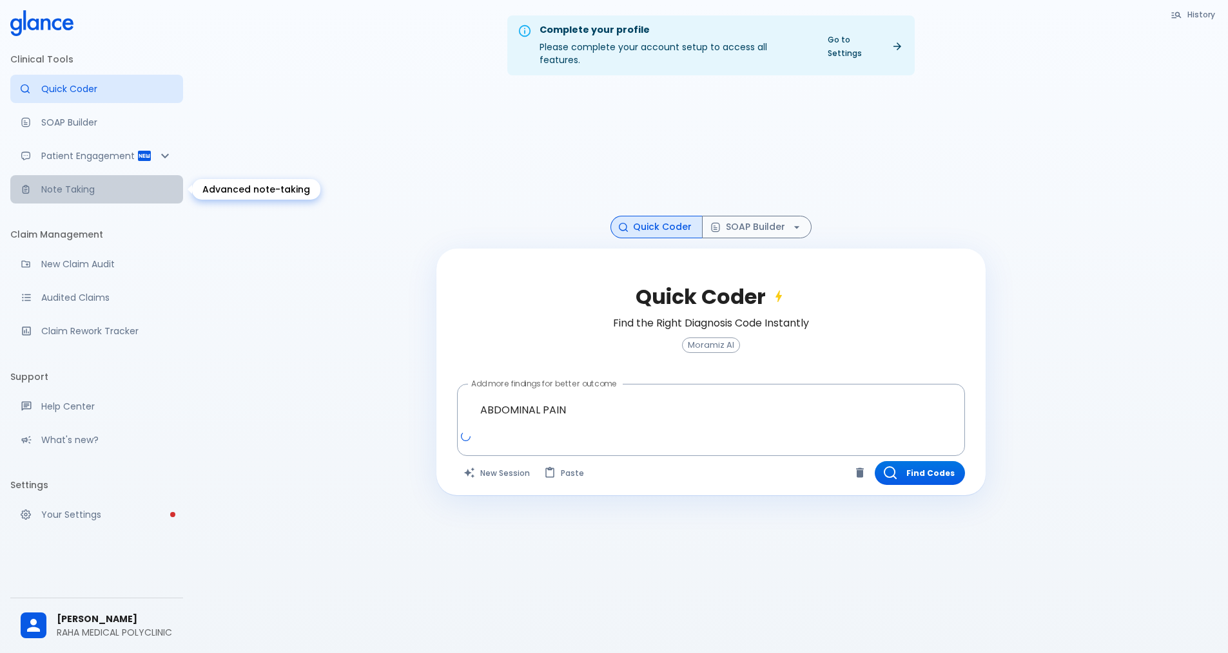
click at [27, 190] on icon "Advanced note-taking" at bounding box center [25, 190] width 3 height 3
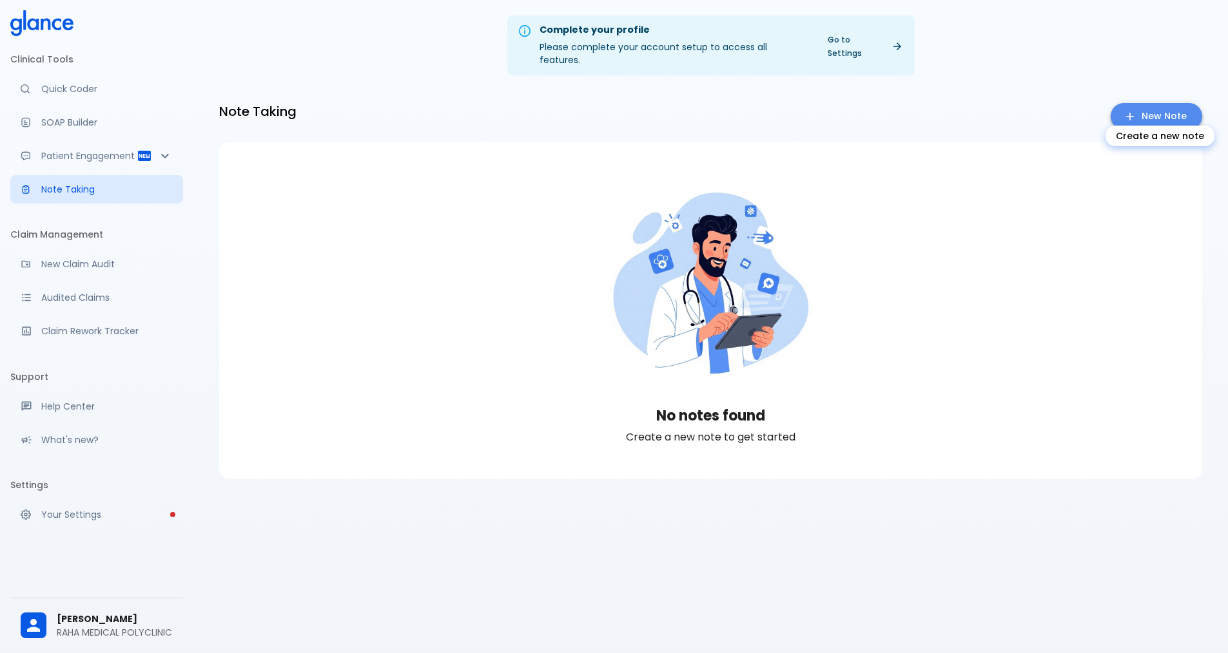
click at [1154, 108] on link "New Note" at bounding box center [1156, 116] width 92 height 26
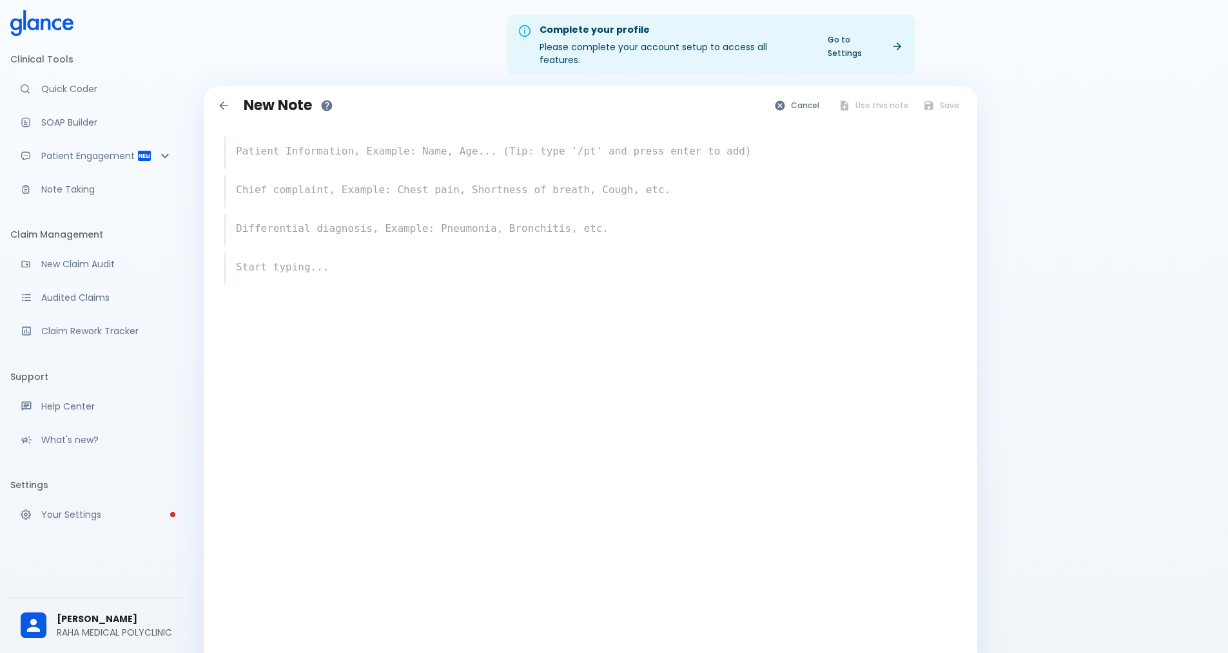
click at [84, 90] on p "Quick Coder" at bounding box center [106, 88] width 131 height 13
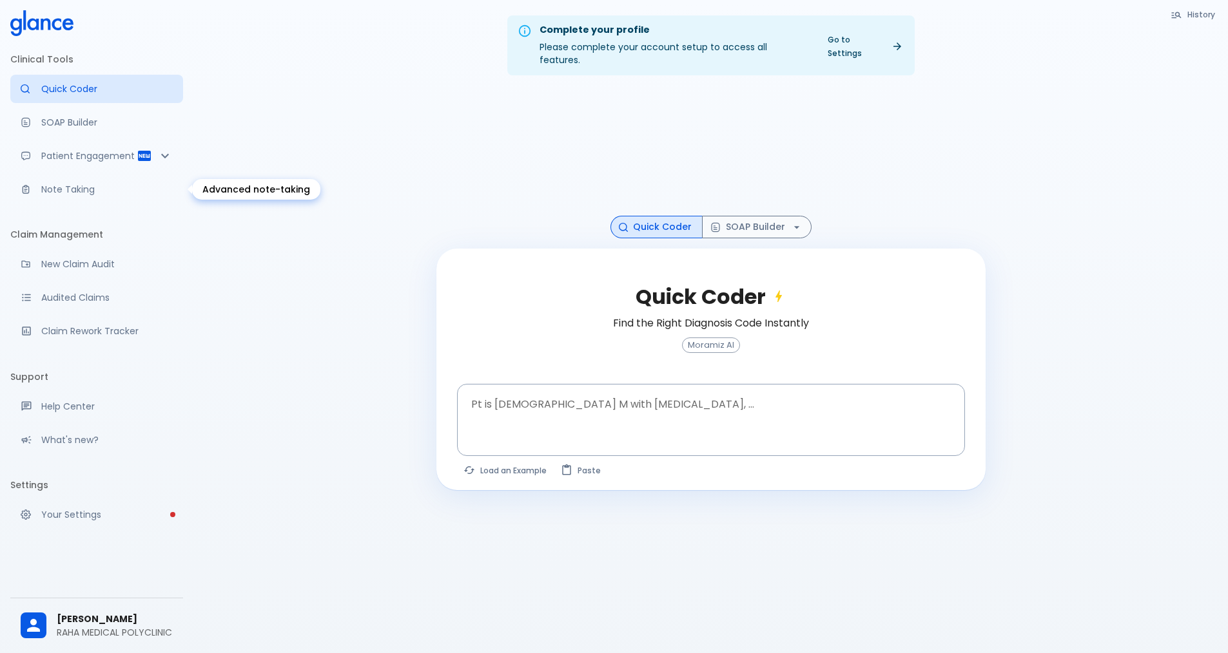
click at [49, 192] on p "Note Taking" at bounding box center [106, 189] width 131 height 13
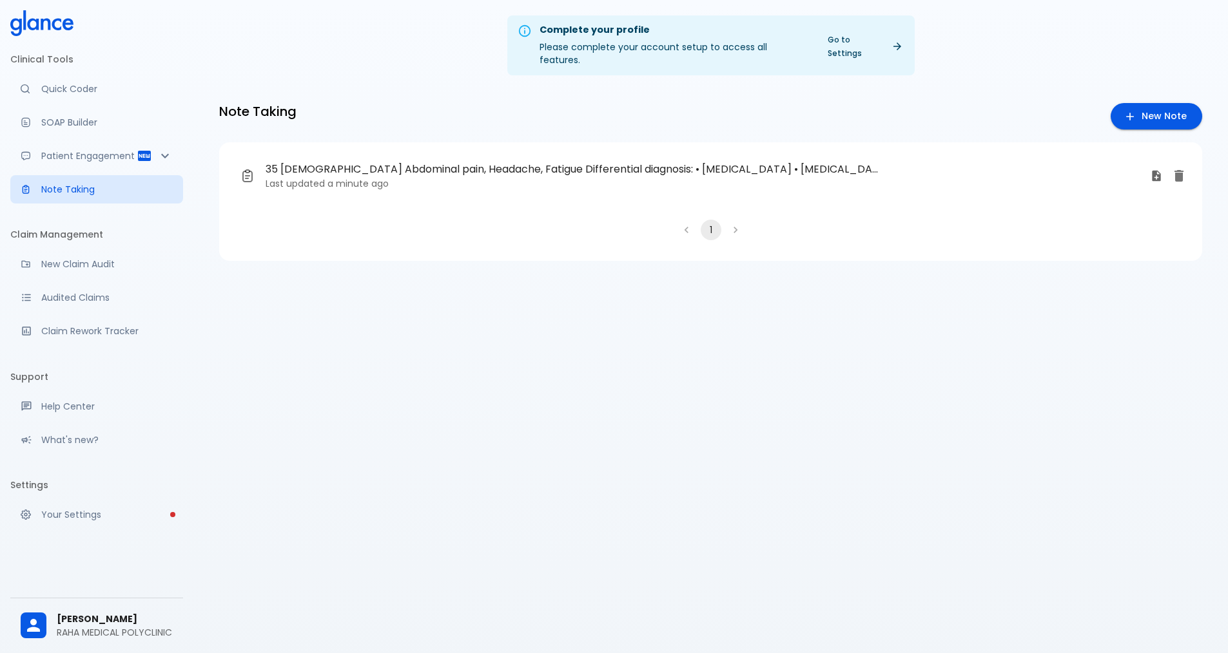
click at [331, 162] on span "35 FEMALE Abdominal pain, Headache, Fatigue Differential diagnosis: • Gastroent…" at bounding box center [573, 169] width 614 height 15
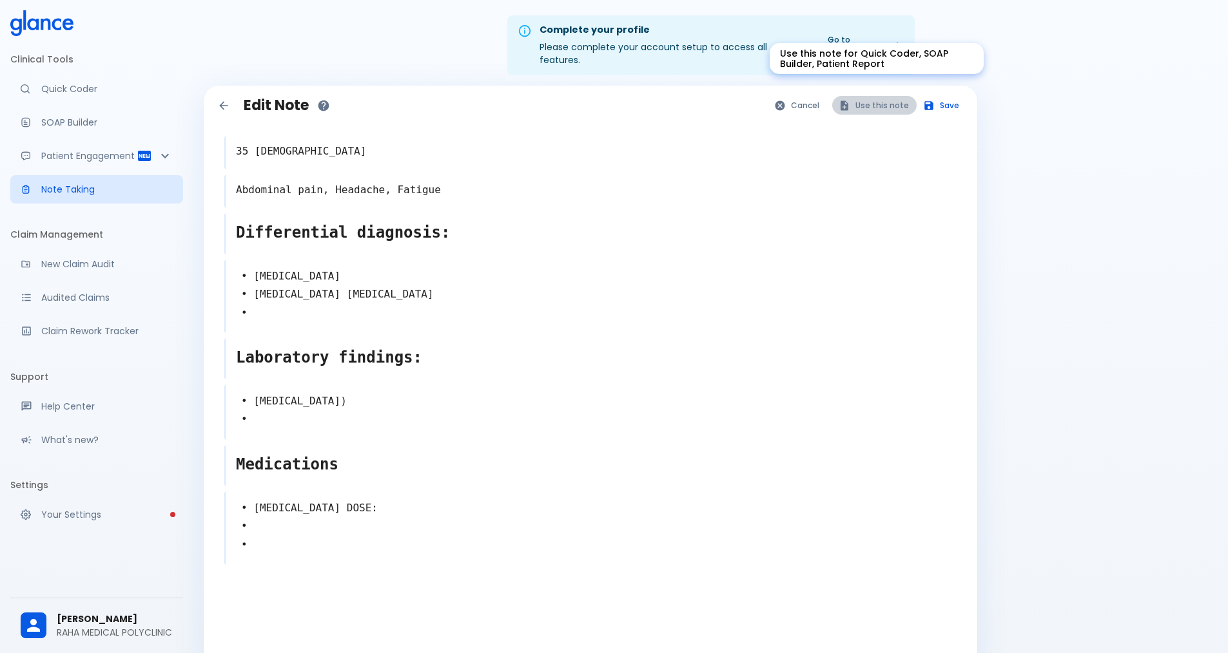
click at [901, 96] on button "Use this note" at bounding box center [874, 105] width 84 height 19
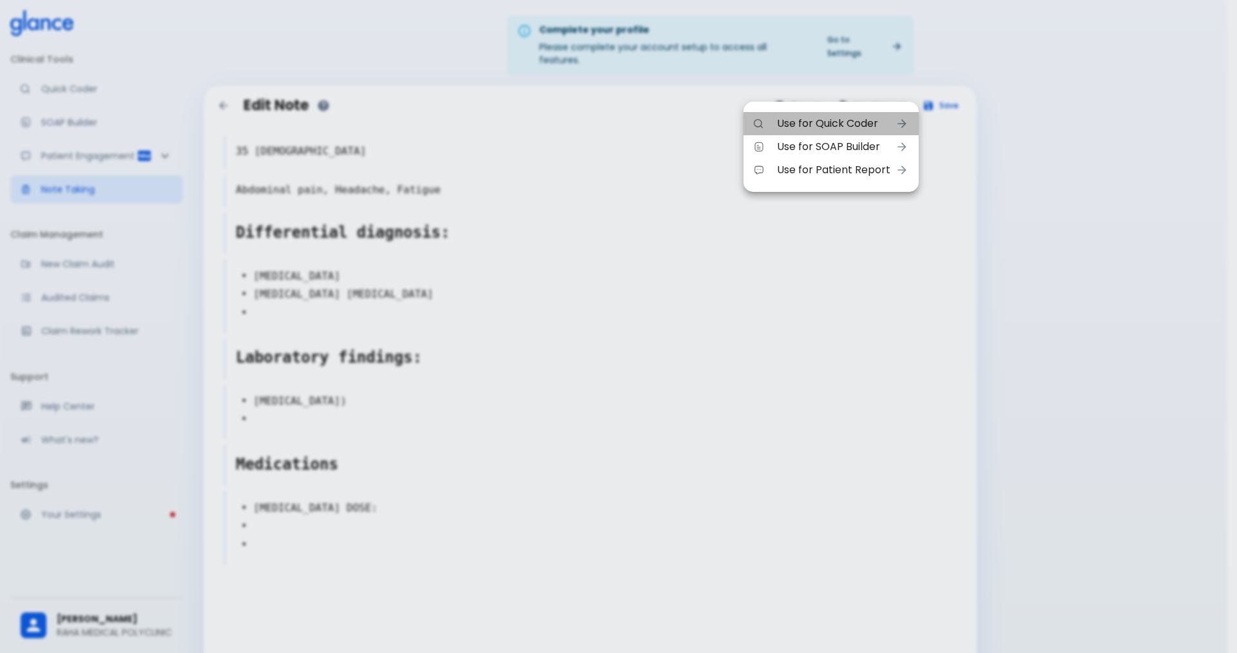
click at [835, 126] on span "Use for Quick Coder" at bounding box center [833, 123] width 113 height 15
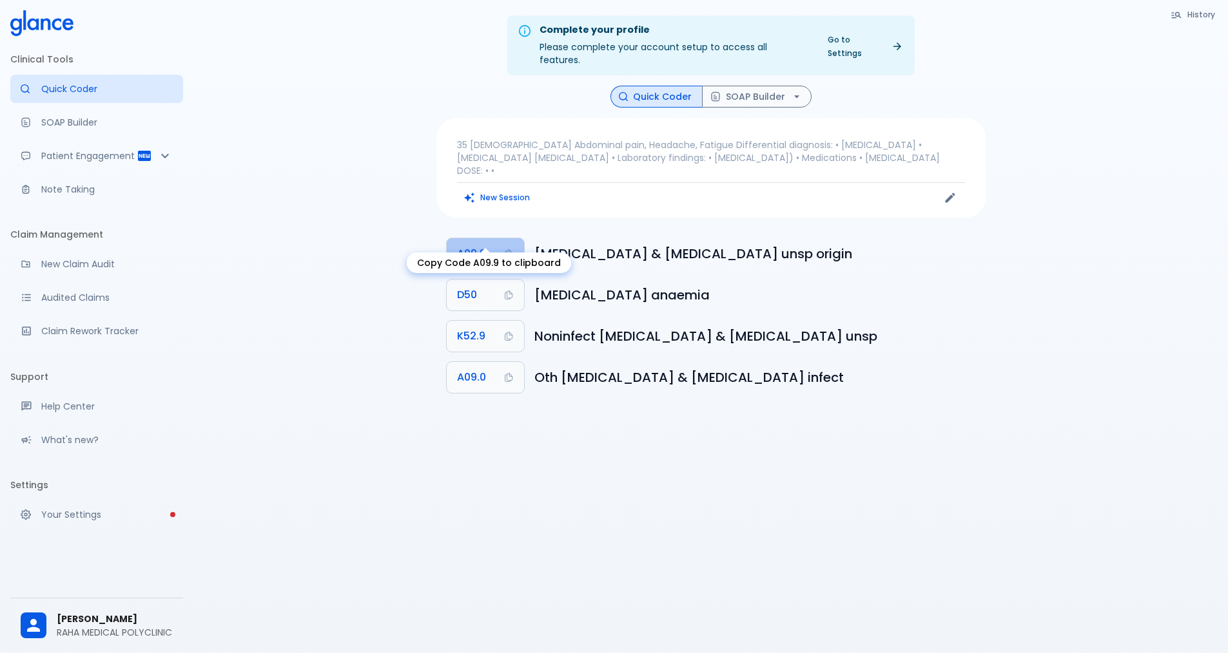
click at [450, 238] on button "A09.9" at bounding box center [485, 253] width 77 height 31
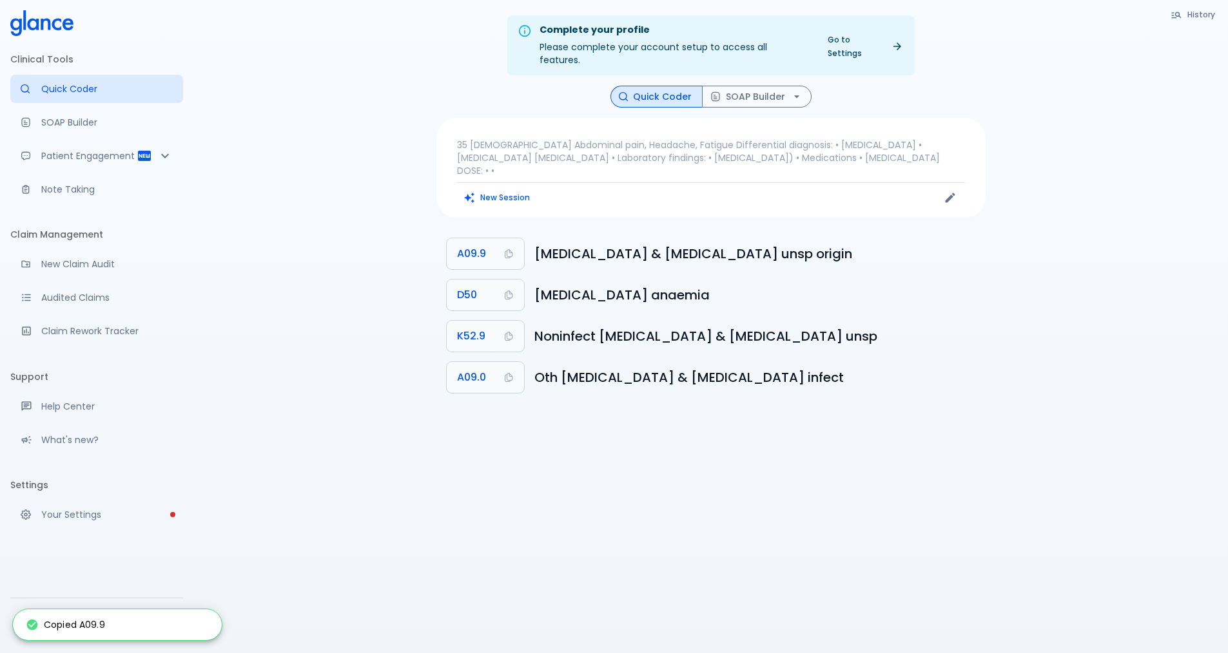
click at [726, 98] on div "History Quick Coder SOAP Builder 35 FEMALE Abdominal pain, Headache, Fatigue Di…" at bounding box center [711, 245] width 580 height 318
click at [730, 92] on button "SOAP Builder" at bounding box center [757, 97] width 110 height 23
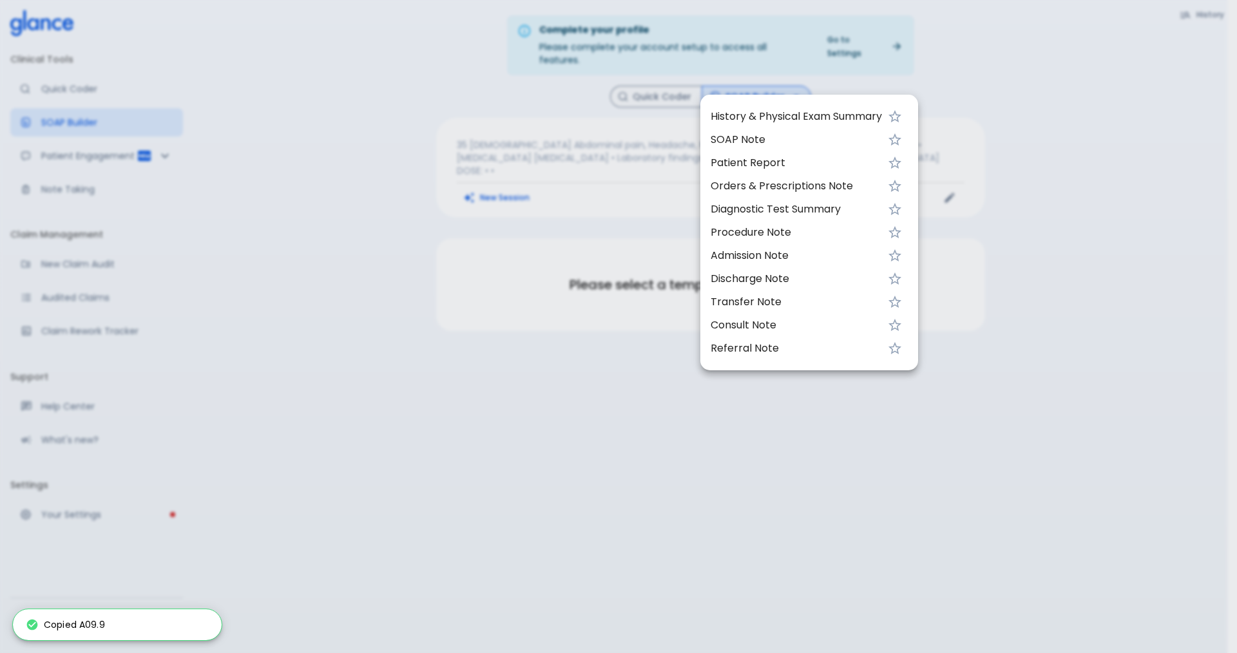
click at [719, 117] on span "History & Physical Exam Summary" at bounding box center [796, 116] width 171 height 15
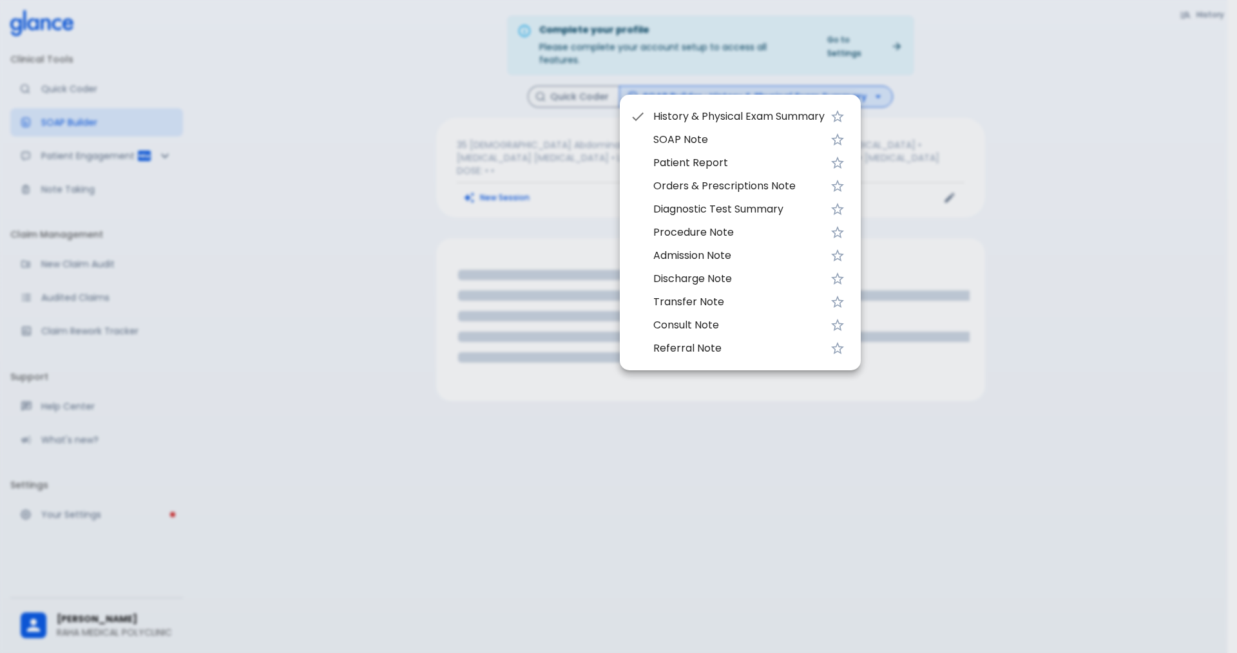
click at [394, 314] on div at bounding box center [618, 326] width 1237 height 653
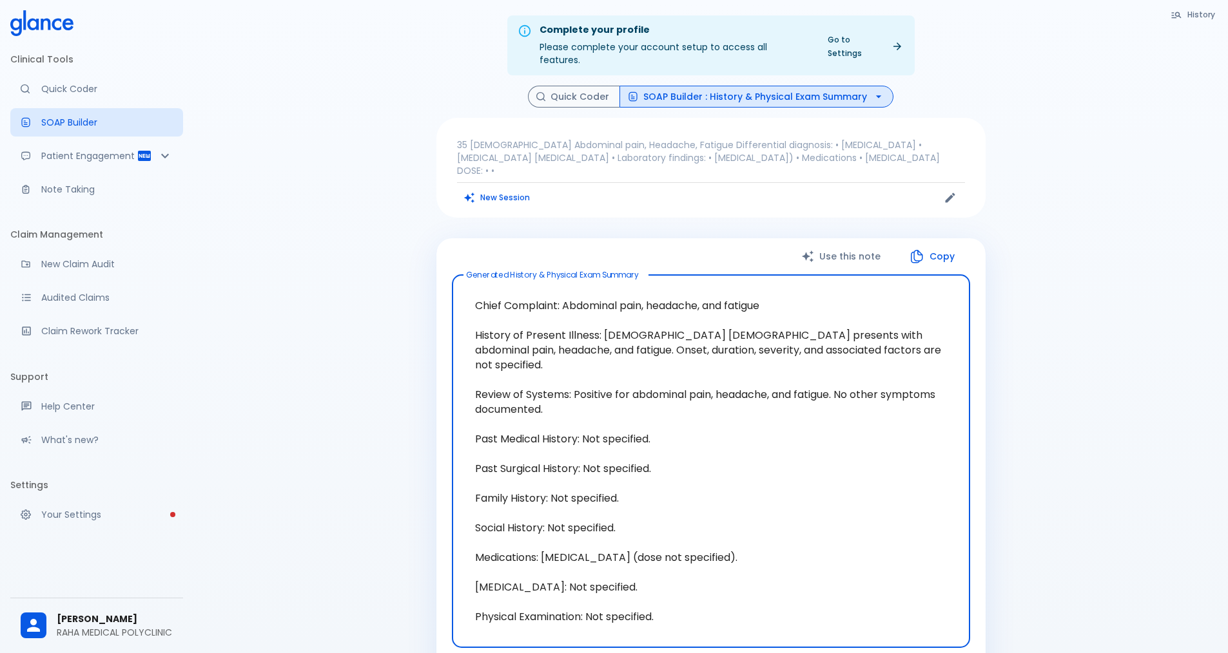
click at [924, 249] on icon "button" at bounding box center [916, 256] width 15 height 15
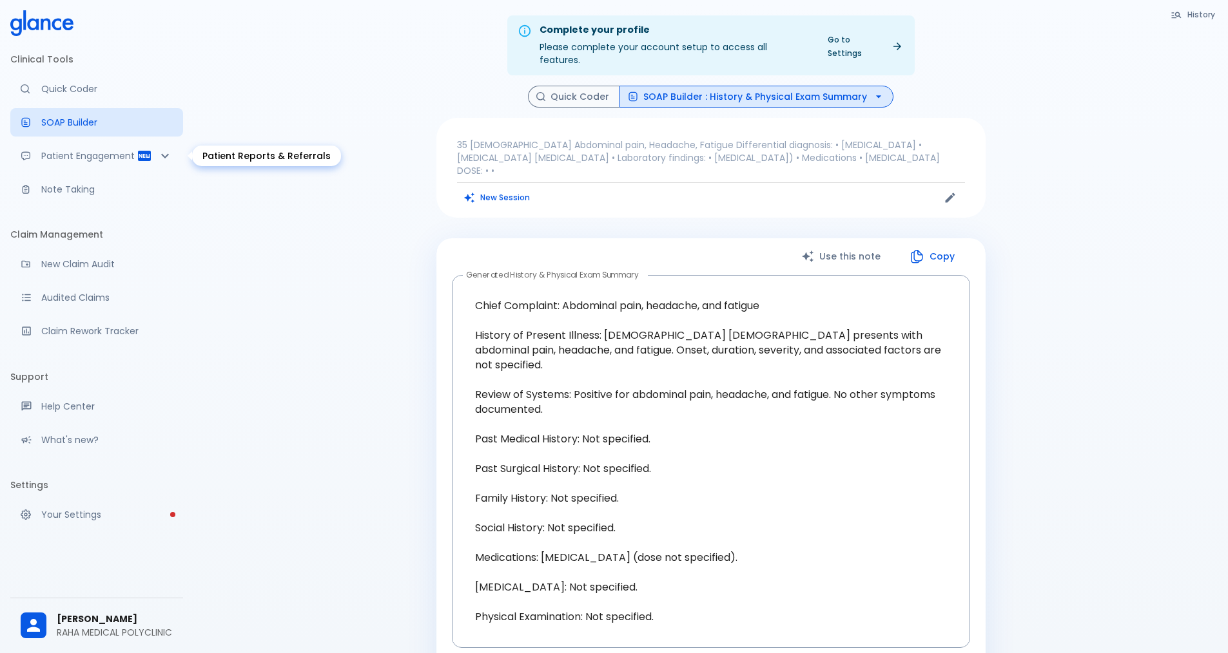
click at [95, 157] on p "Patient Engagement" at bounding box center [88, 156] width 95 height 13
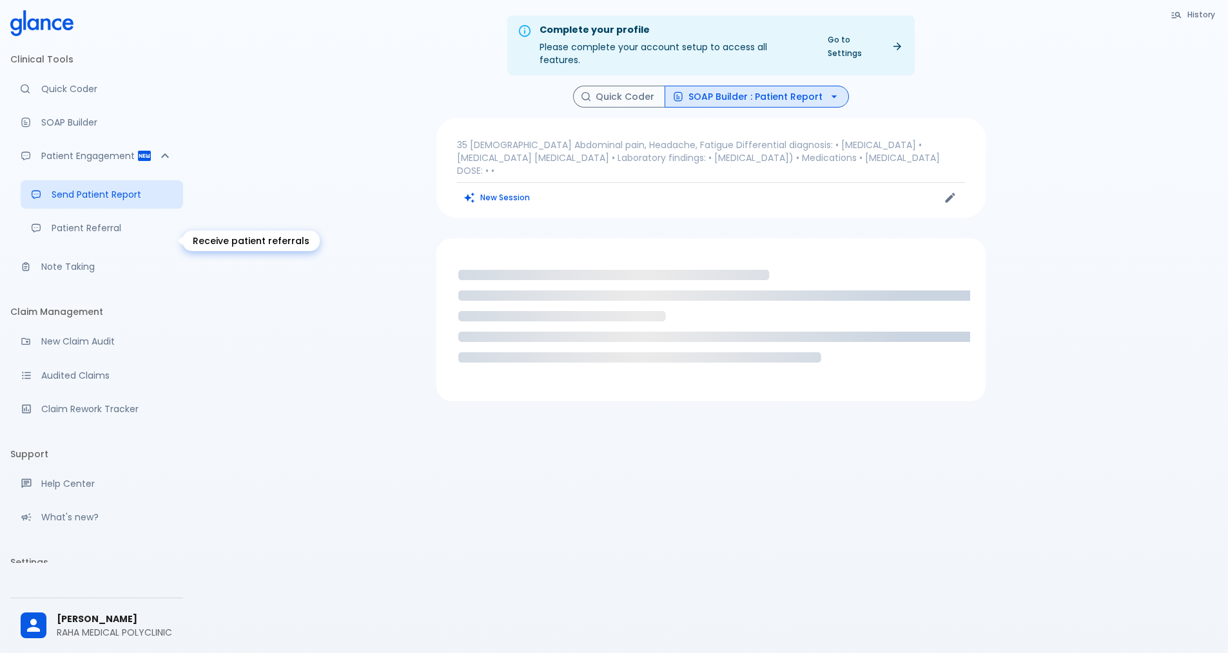
click at [82, 235] on p "Patient Referral" at bounding box center [112, 228] width 121 height 13
